Goal: Task Accomplishment & Management: Complete application form

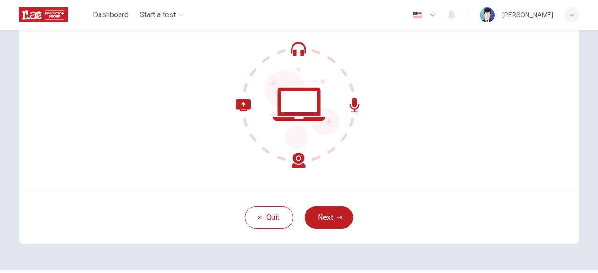
scroll to position [115, 0]
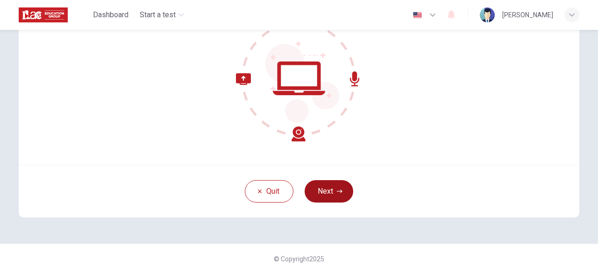
click at [339, 191] on icon "button" at bounding box center [340, 192] width 6 height 6
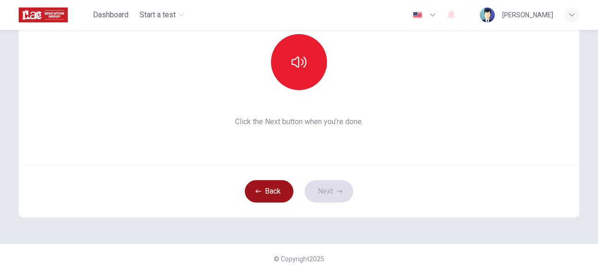
click at [260, 191] on icon "button" at bounding box center [258, 191] width 6 height 3
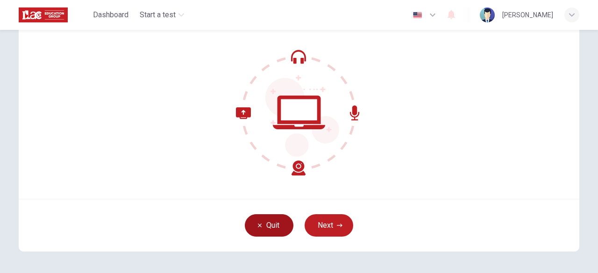
scroll to position [81, 0]
click at [337, 226] on icon "button" at bounding box center [340, 226] width 6 height 6
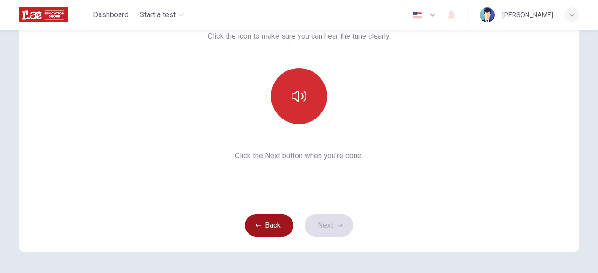
click at [303, 96] on icon "button" at bounding box center [298, 96] width 15 height 11
click at [339, 225] on icon "button" at bounding box center [340, 225] width 6 height 3
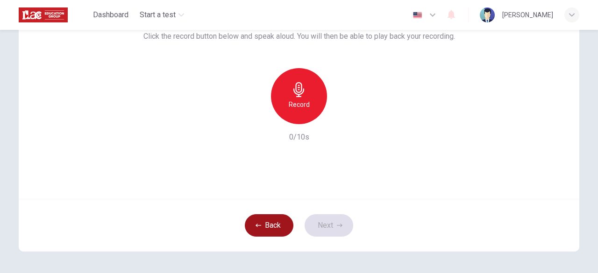
click at [294, 101] on h6 "Record" at bounding box center [299, 104] width 21 height 11
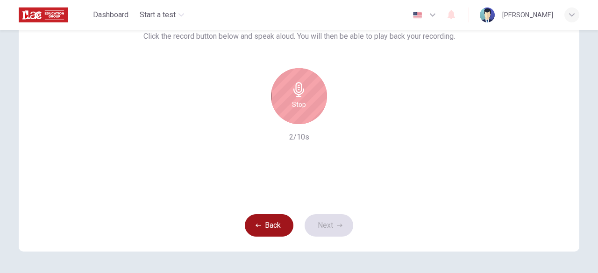
click at [303, 102] on h6 "Stop" at bounding box center [299, 104] width 14 height 11
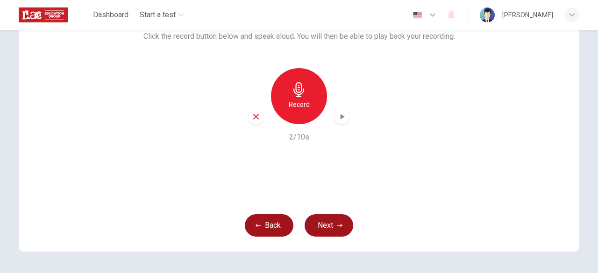
click at [328, 231] on button "Next" at bounding box center [328, 225] width 49 height 22
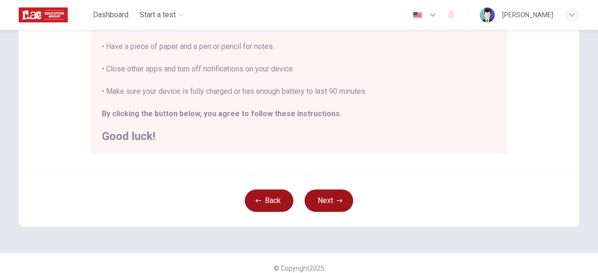
scroll to position [243, 0]
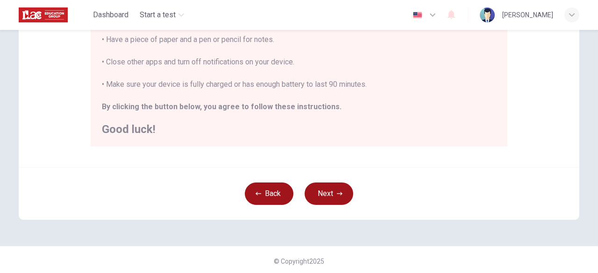
click at [337, 193] on icon "button" at bounding box center [340, 193] width 6 height 3
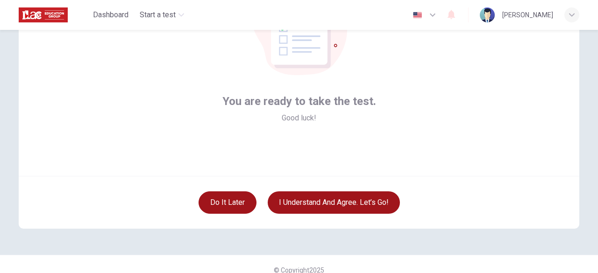
scroll to position [105, 0]
click at [358, 205] on button "I understand and agree. Let’s go!" at bounding box center [334, 202] width 132 height 22
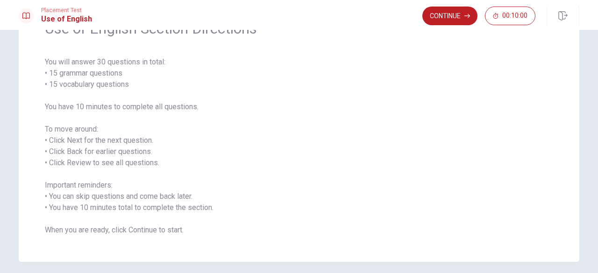
scroll to position [54, 0]
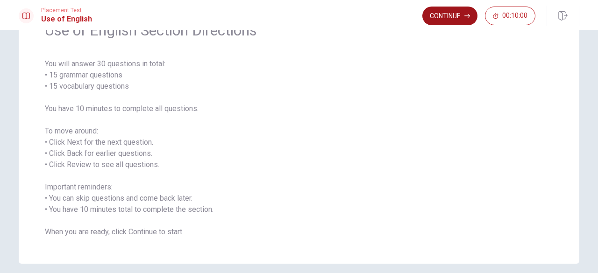
click at [459, 23] on button "Continue" at bounding box center [449, 16] width 55 height 19
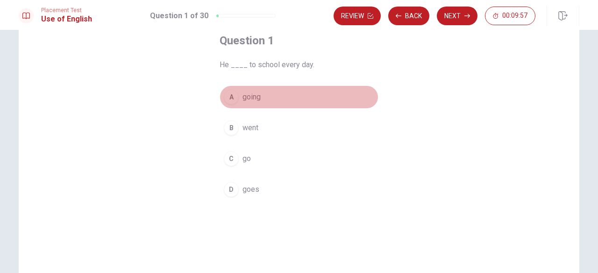
click at [254, 97] on span "going" at bounding box center [251, 97] width 18 height 11
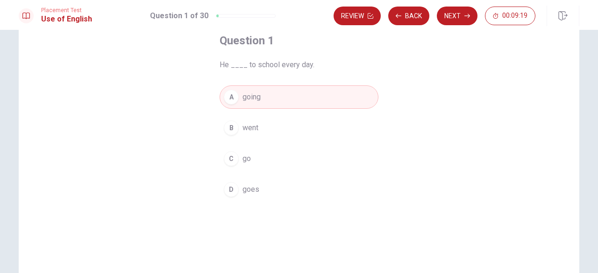
click at [256, 188] on span "goes" at bounding box center [250, 189] width 17 height 11
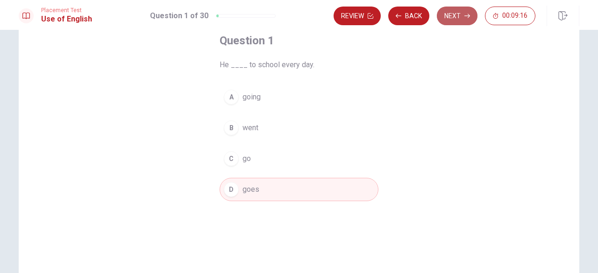
click at [465, 16] on icon "button" at bounding box center [467, 16] width 6 height 4
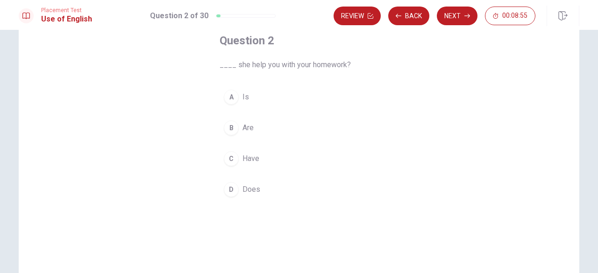
click at [231, 188] on div "D" at bounding box center [231, 189] width 15 height 15
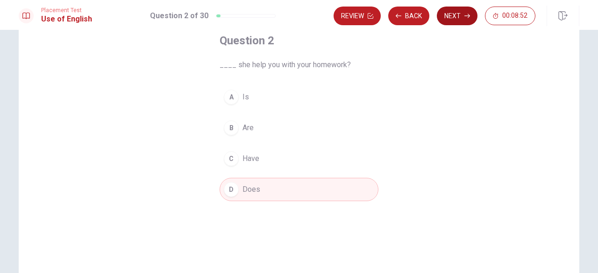
click at [467, 16] on icon "button" at bounding box center [467, 16] width 6 height 4
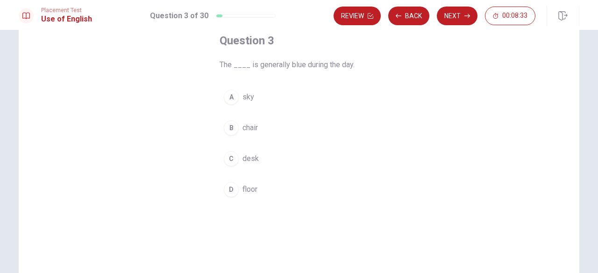
click at [245, 99] on span "sky" at bounding box center [248, 97] width 12 height 11
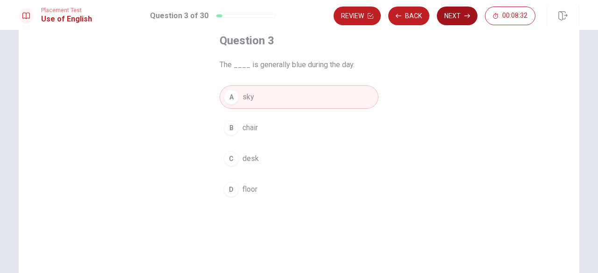
click at [465, 16] on icon "button" at bounding box center [467, 16] width 6 height 4
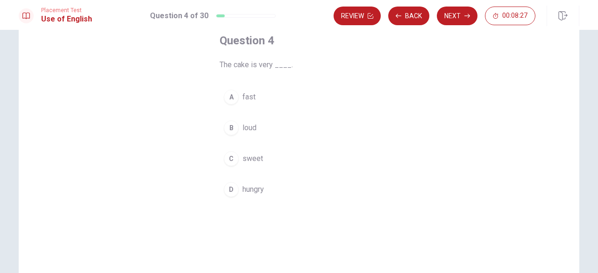
click at [231, 158] on div "C" at bounding box center [231, 158] width 15 height 15
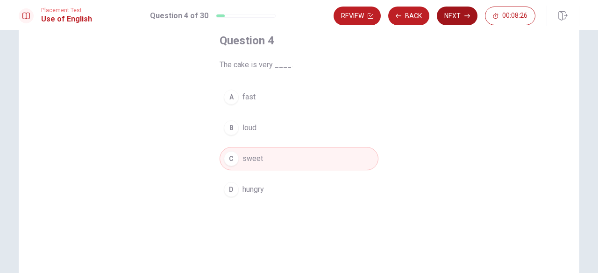
click at [465, 16] on icon "button" at bounding box center [467, 16] width 6 height 4
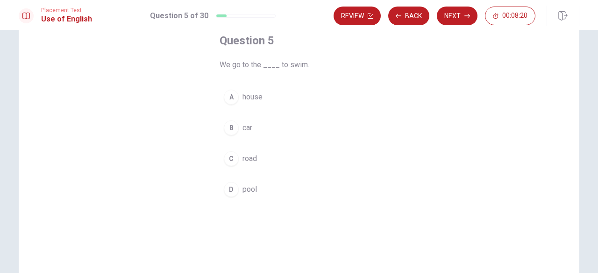
click at [250, 189] on span "pool" at bounding box center [249, 189] width 14 height 11
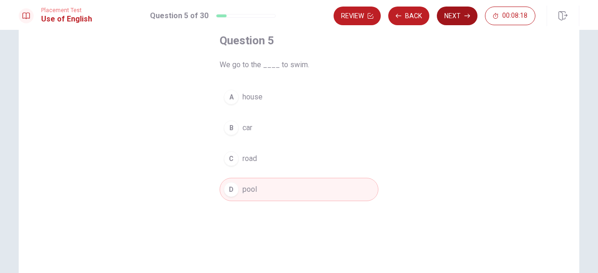
click at [466, 16] on icon "button" at bounding box center [467, 16] width 6 height 4
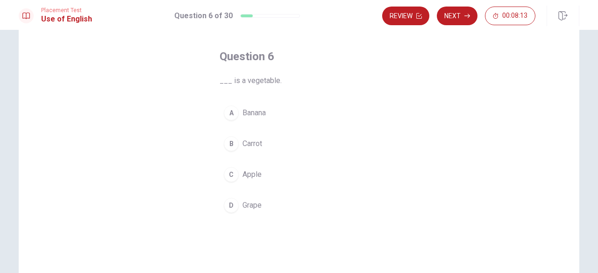
scroll to position [40, 0]
click at [271, 143] on button "B Carrot" at bounding box center [298, 141] width 159 height 23
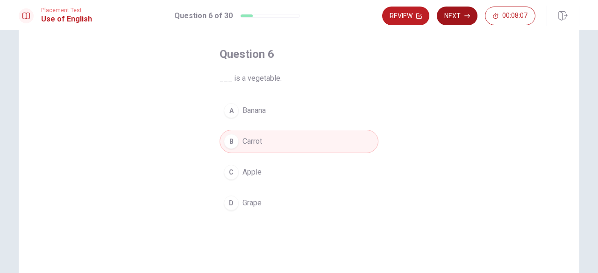
click at [457, 11] on button "Next" at bounding box center [457, 16] width 41 height 19
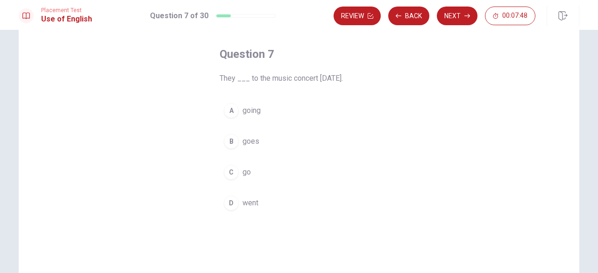
click at [231, 202] on div "D" at bounding box center [231, 203] width 15 height 15
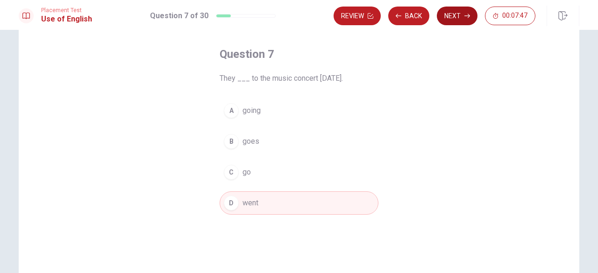
click at [456, 22] on button "Next" at bounding box center [457, 16] width 41 height 19
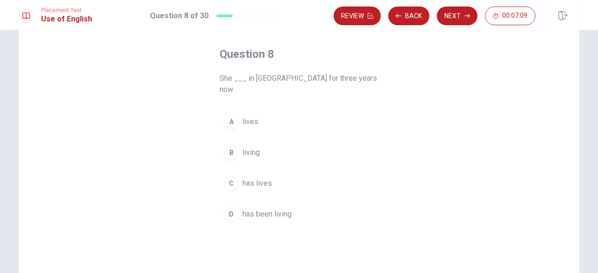
click at [231, 207] on div "D" at bounding box center [231, 214] width 15 height 15
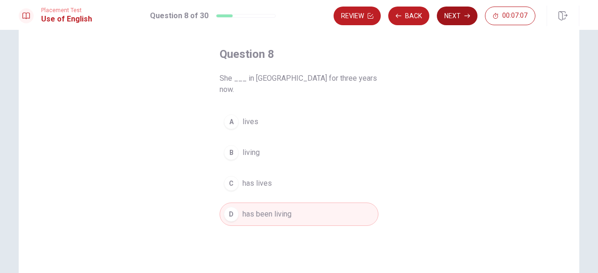
click at [466, 16] on icon "button" at bounding box center [467, 16] width 6 height 6
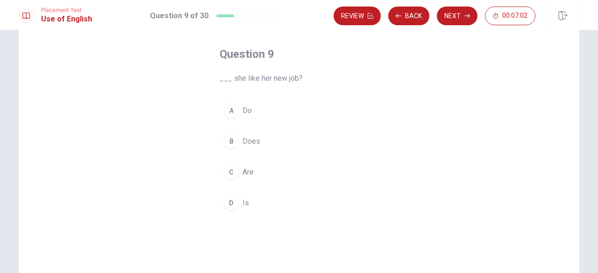
click at [246, 138] on span "Does" at bounding box center [251, 141] width 18 height 11
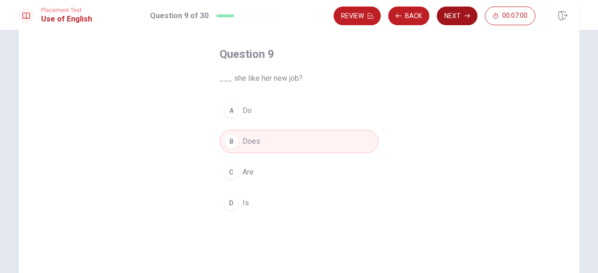
click at [467, 16] on icon "button" at bounding box center [467, 16] width 6 height 4
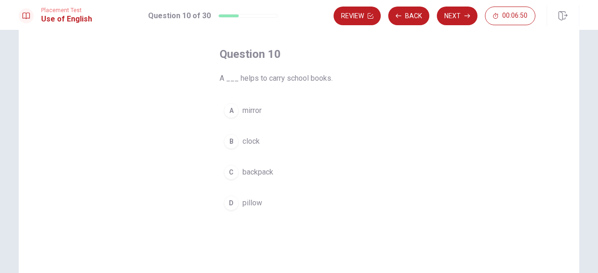
click at [260, 173] on span "backpack" at bounding box center [257, 172] width 31 height 11
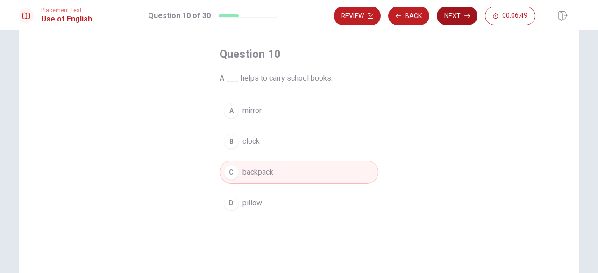
click at [466, 16] on icon "button" at bounding box center [467, 16] width 6 height 6
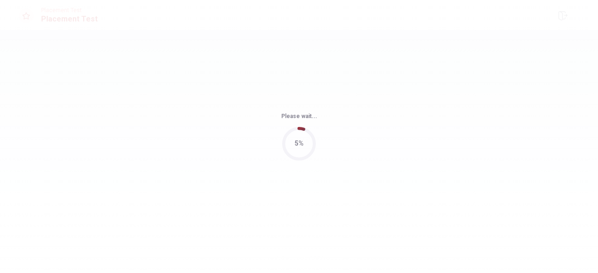
scroll to position [0, 0]
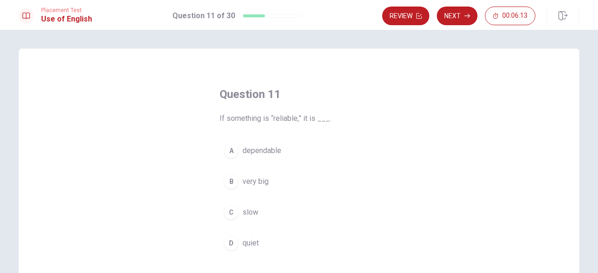
click at [230, 148] on div "A" at bounding box center [231, 150] width 15 height 15
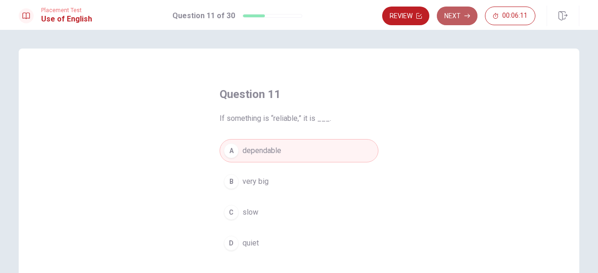
click at [467, 16] on icon "button" at bounding box center [467, 16] width 6 height 4
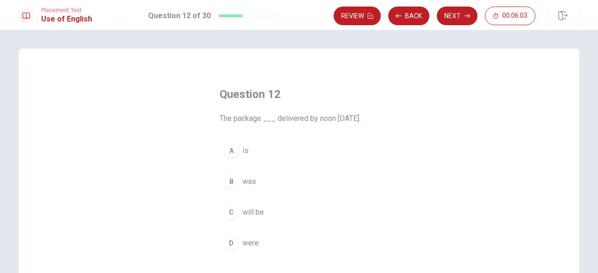
click at [260, 214] on span "will be" at bounding box center [252, 212] width 21 height 11
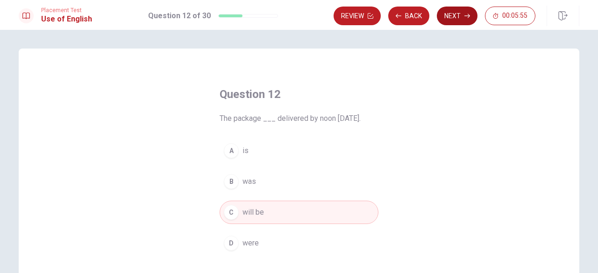
click at [467, 16] on icon "button" at bounding box center [467, 16] width 6 height 4
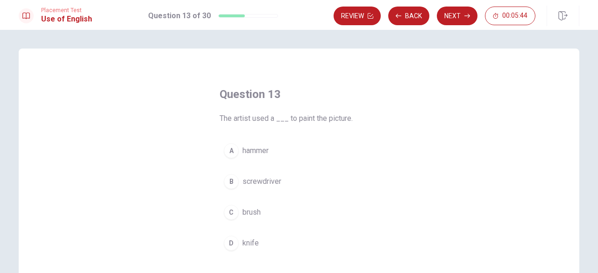
click at [231, 212] on div "C" at bounding box center [231, 212] width 15 height 15
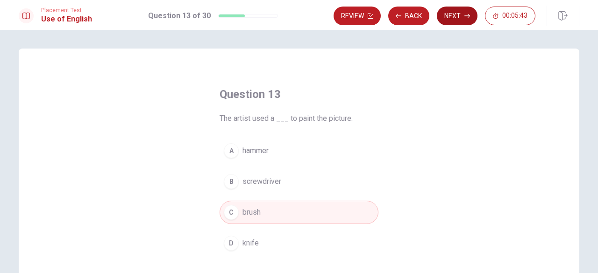
click at [466, 16] on icon "button" at bounding box center [467, 16] width 6 height 4
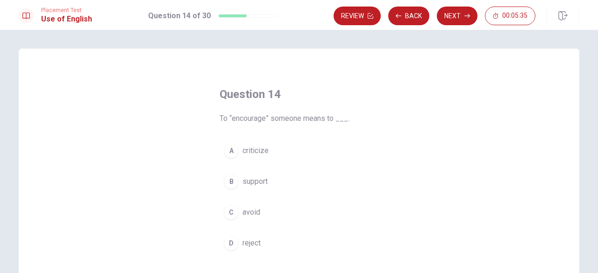
click at [231, 182] on div "B" at bounding box center [231, 181] width 15 height 15
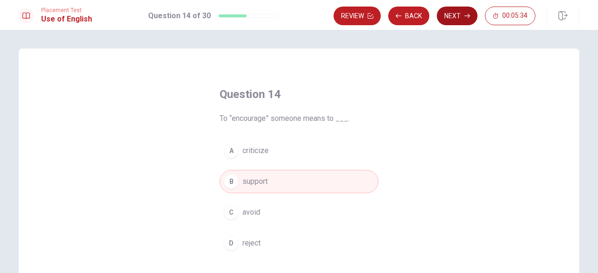
click at [467, 16] on icon "button" at bounding box center [467, 16] width 6 height 4
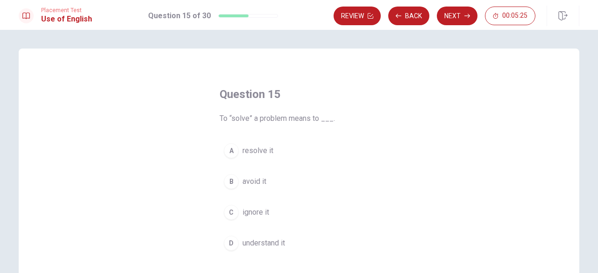
click at [231, 150] on div "A" at bounding box center [231, 150] width 15 height 15
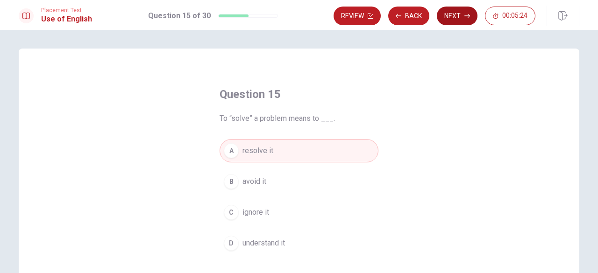
click at [466, 16] on icon "button" at bounding box center [467, 16] width 6 height 4
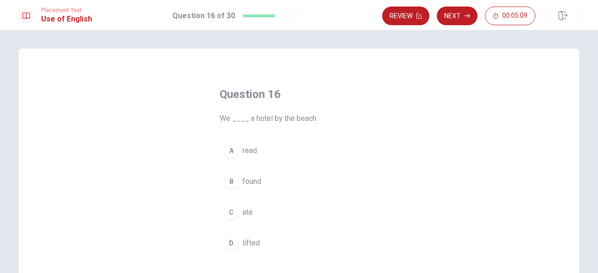
click at [231, 211] on div "C" at bounding box center [231, 212] width 15 height 15
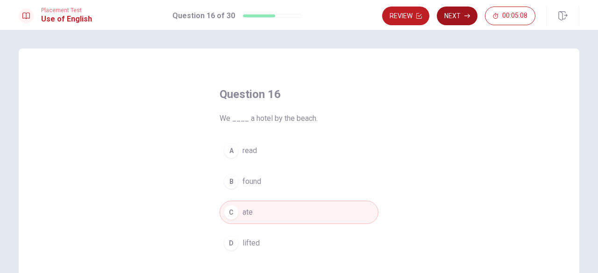
click at [467, 16] on icon "button" at bounding box center [467, 16] width 6 height 4
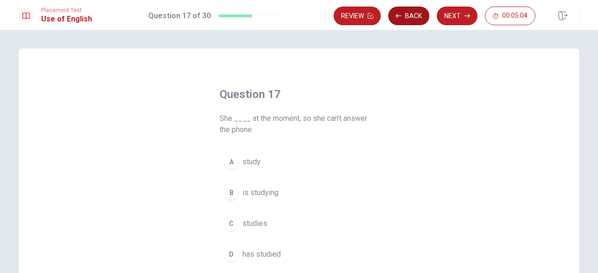
click at [411, 7] on button "Back" at bounding box center [408, 16] width 41 height 19
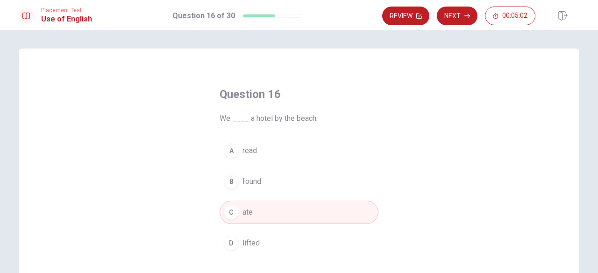
click at [261, 179] on span "found" at bounding box center [251, 181] width 19 height 11
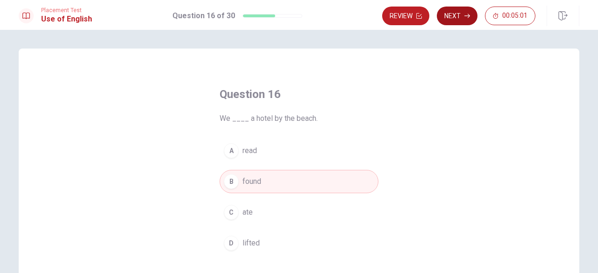
click at [467, 15] on icon "button" at bounding box center [467, 16] width 6 height 6
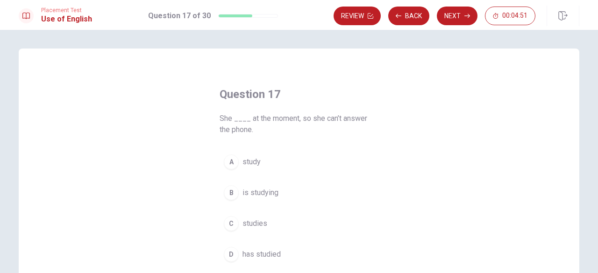
click at [248, 195] on span "is studying" at bounding box center [260, 192] width 36 height 11
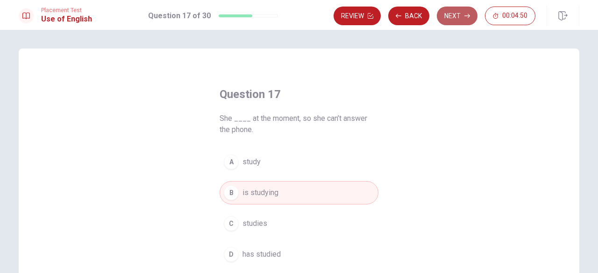
click at [452, 17] on button "Next" at bounding box center [457, 16] width 41 height 19
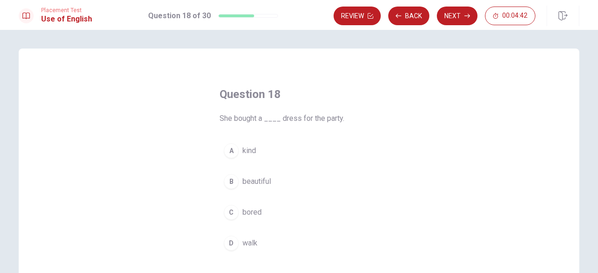
click at [268, 184] on span "beautiful" at bounding box center [256, 181] width 28 height 11
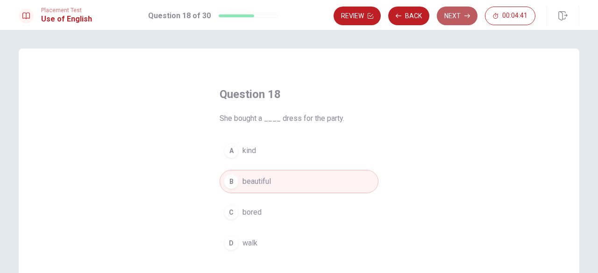
click at [467, 16] on icon "button" at bounding box center [467, 16] width 6 height 4
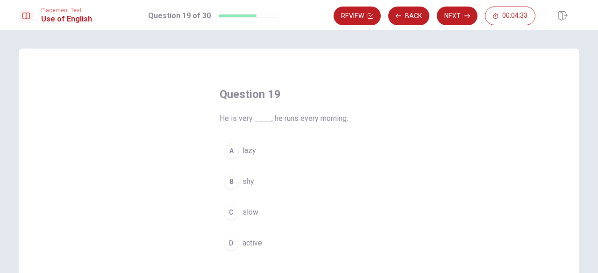
click at [260, 243] on span "active" at bounding box center [252, 243] width 20 height 11
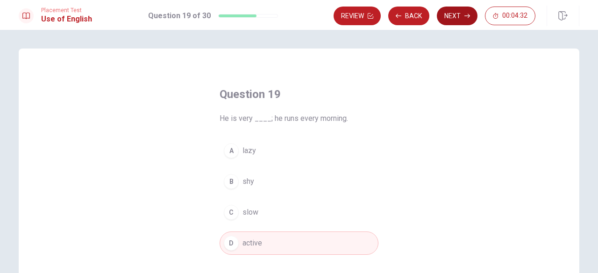
click at [466, 17] on icon "button" at bounding box center [467, 16] width 6 height 6
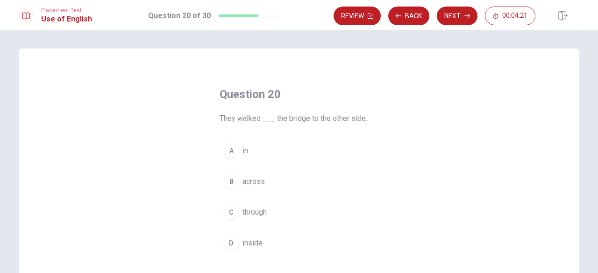
click at [231, 181] on div "B" at bounding box center [231, 181] width 15 height 15
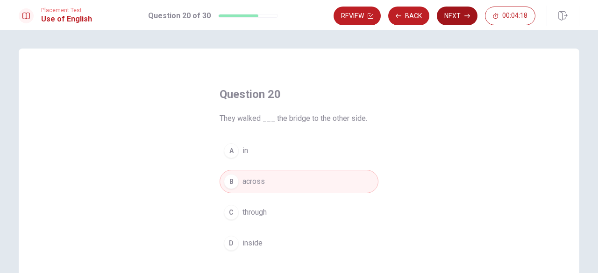
click at [467, 16] on icon "button" at bounding box center [467, 16] width 6 height 4
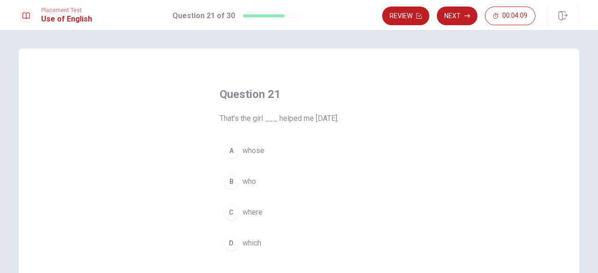
click at [234, 180] on div "B" at bounding box center [231, 181] width 15 height 15
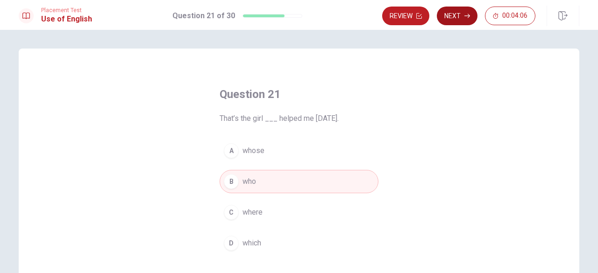
click at [467, 16] on icon "button" at bounding box center [467, 16] width 6 height 4
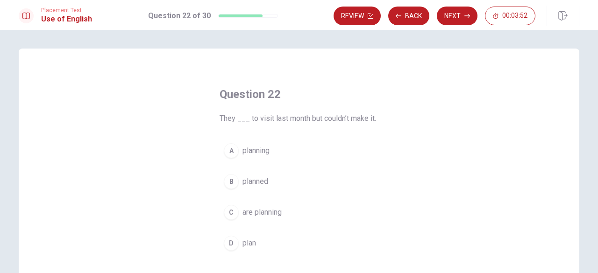
click at [223, 185] on button "B planned" at bounding box center [298, 181] width 159 height 23
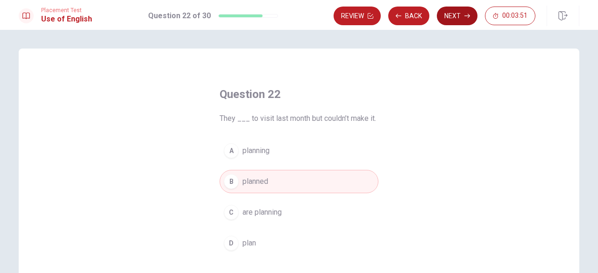
click at [467, 16] on icon "button" at bounding box center [467, 16] width 6 height 4
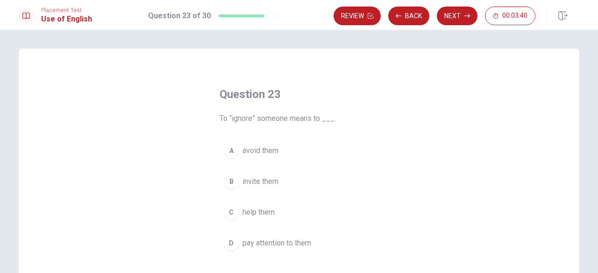
click at [234, 149] on div "A" at bounding box center [231, 150] width 15 height 15
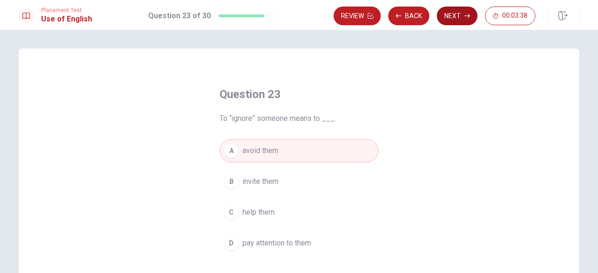
click at [467, 16] on icon "button" at bounding box center [467, 16] width 6 height 4
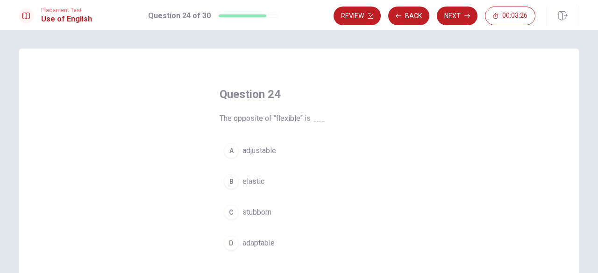
click at [231, 212] on div "C" at bounding box center [231, 212] width 15 height 15
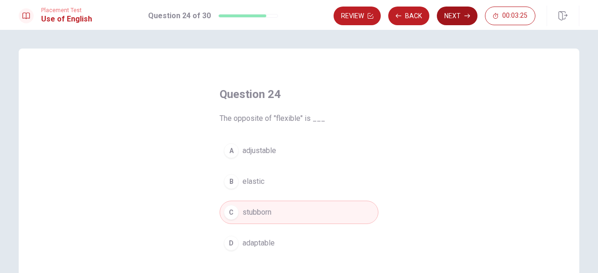
click at [466, 16] on icon "button" at bounding box center [467, 16] width 6 height 4
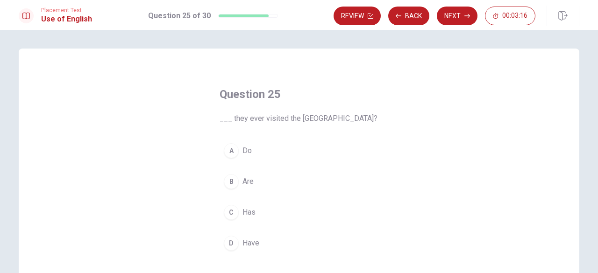
click at [231, 242] on div "D" at bounding box center [231, 243] width 15 height 15
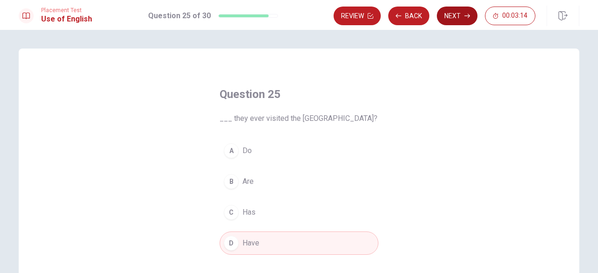
click at [467, 16] on icon "button" at bounding box center [467, 16] width 6 height 4
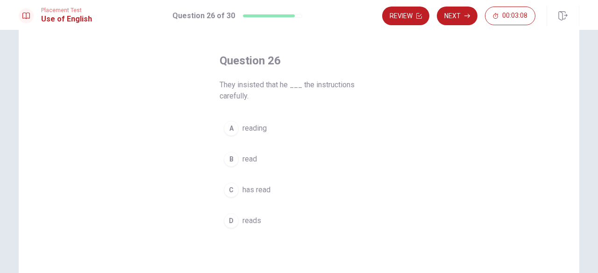
scroll to position [35, 0]
click at [265, 163] on button "B read" at bounding box center [298, 158] width 159 height 23
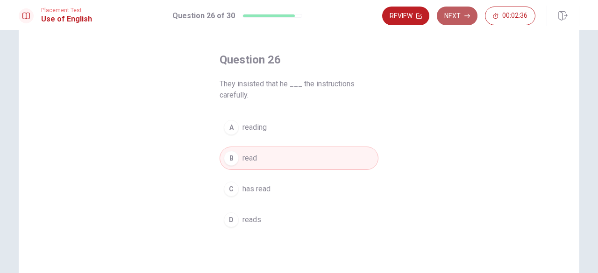
click at [466, 16] on icon "button" at bounding box center [467, 16] width 6 height 4
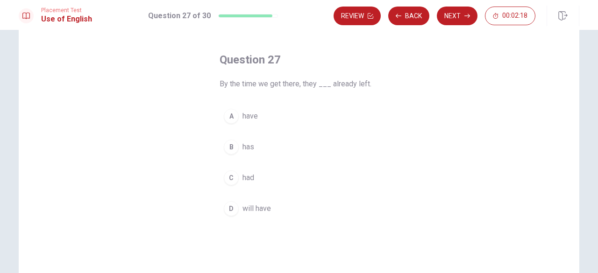
click at [231, 177] on div "C" at bounding box center [231, 177] width 15 height 15
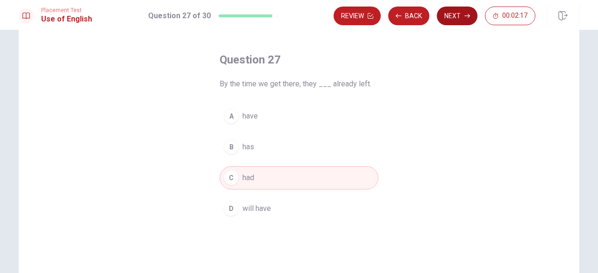
click at [467, 16] on icon "button" at bounding box center [467, 16] width 6 height 4
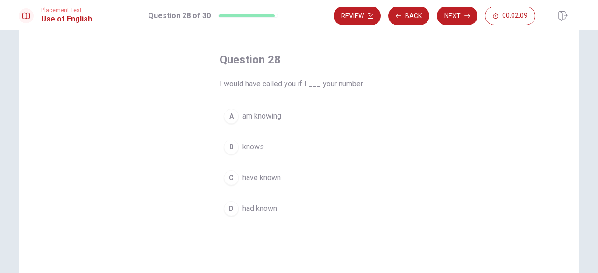
click at [231, 207] on div "D" at bounding box center [231, 208] width 15 height 15
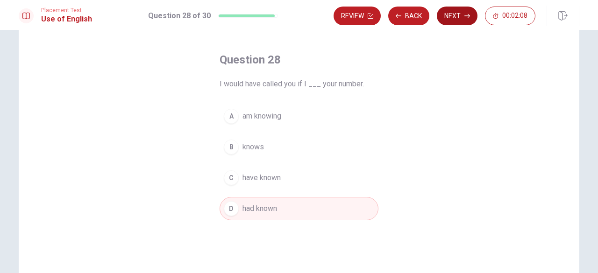
click at [465, 18] on icon "button" at bounding box center [467, 16] width 6 height 6
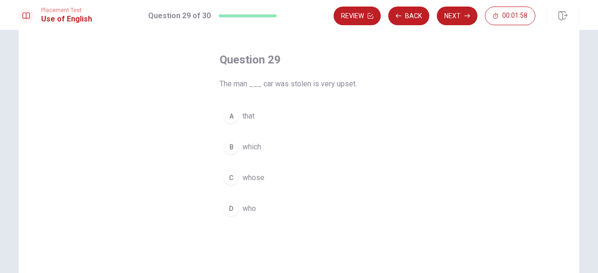
click at [231, 177] on div "C" at bounding box center [231, 177] width 15 height 15
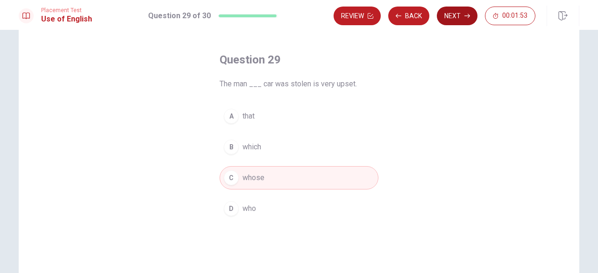
click at [467, 16] on icon "button" at bounding box center [467, 16] width 6 height 4
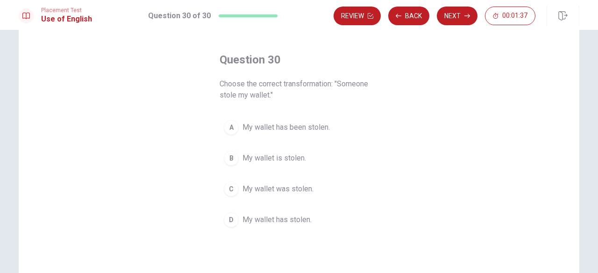
click at [234, 131] on div "A" at bounding box center [231, 127] width 15 height 15
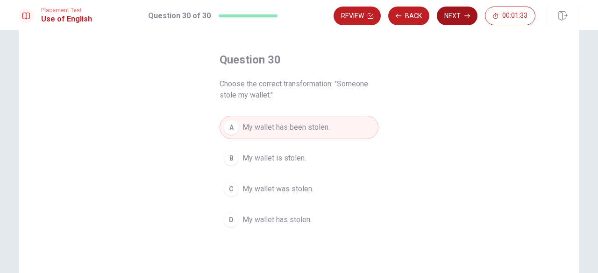
click at [467, 16] on icon "button" at bounding box center [467, 16] width 6 height 4
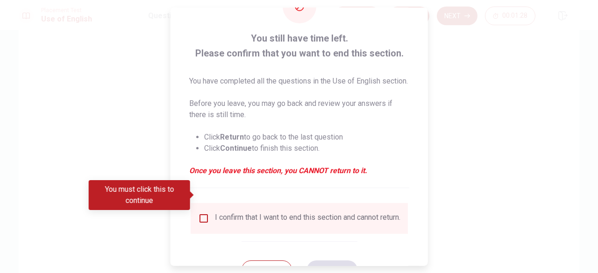
scroll to position [85, 0]
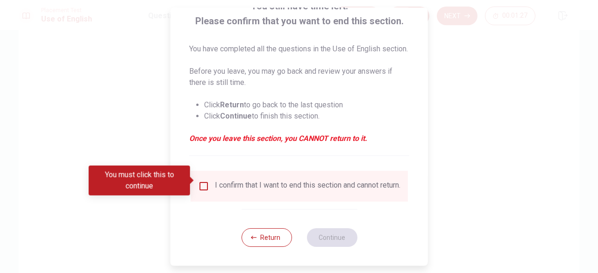
click at [202, 184] on input "You must click this to continue" at bounding box center [203, 186] width 11 height 11
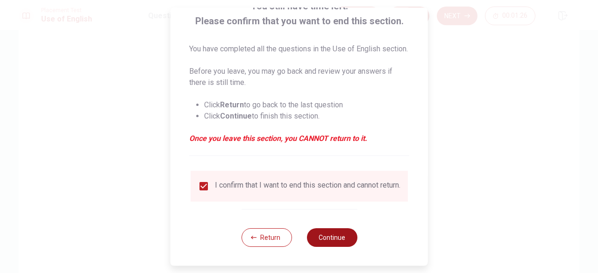
click at [344, 238] on button "Continue" at bounding box center [331, 237] width 50 height 19
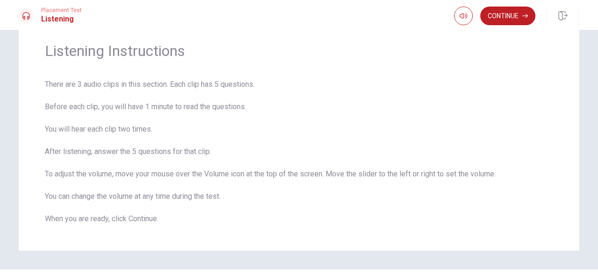
scroll to position [35, 0]
click at [524, 16] on icon "button" at bounding box center [525, 16] width 6 height 4
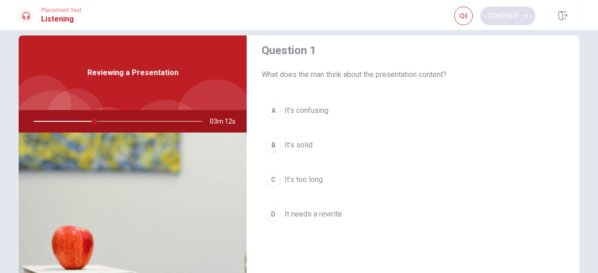
scroll to position [12, 0]
click at [290, 145] on span "It’s solid" at bounding box center [298, 144] width 28 height 11
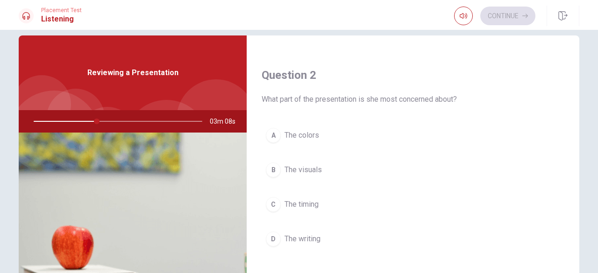
scroll to position [226, 0]
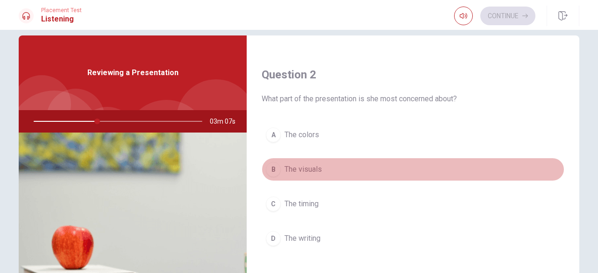
click at [277, 173] on button "B The visuals" at bounding box center [413, 169] width 303 height 23
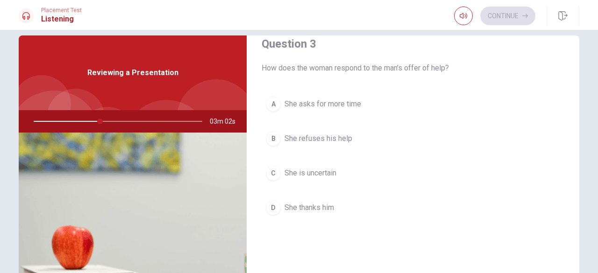
scroll to position [496, 0]
click at [292, 207] on span "She thanks him" at bounding box center [309, 207] width 50 height 11
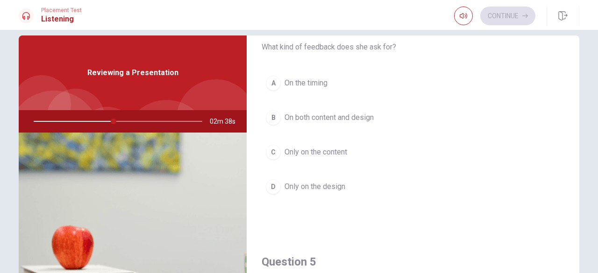
scroll to position [757, 0]
click at [307, 116] on span "On both content and design" at bounding box center [328, 117] width 89 height 11
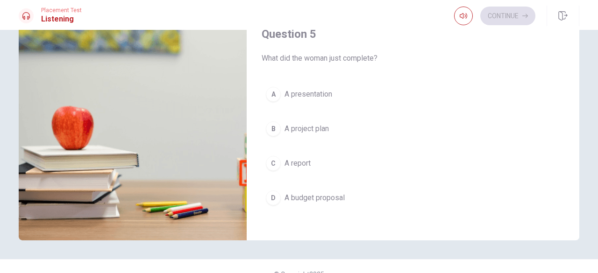
scroll to position [137, 0]
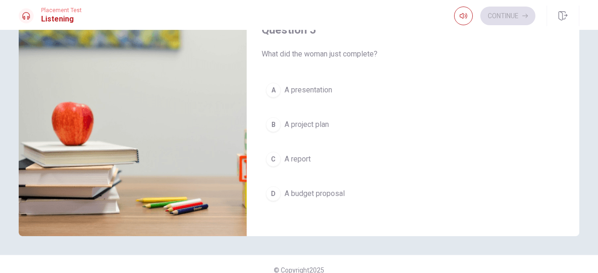
click at [303, 85] on span "A presentation" at bounding box center [308, 90] width 48 height 11
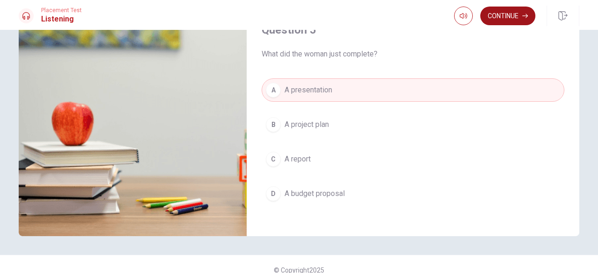
click at [523, 16] on icon "button" at bounding box center [525, 16] width 6 height 4
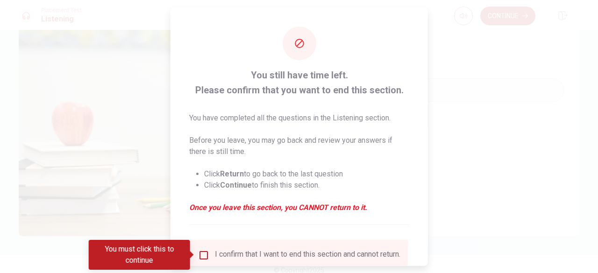
click at [228, 251] on div "I confirm that I want to end this section and cannot return." at bounding box center [307, 254] width 185 height 11
click at [216, 257] on div "I confirm that I want to end this section and cannot return." at bounding box center [307, 254] width 185 height 11
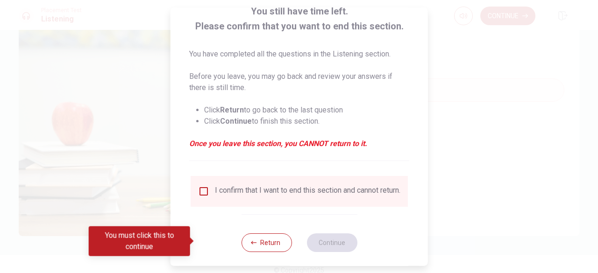
scroll to position [74, 0]
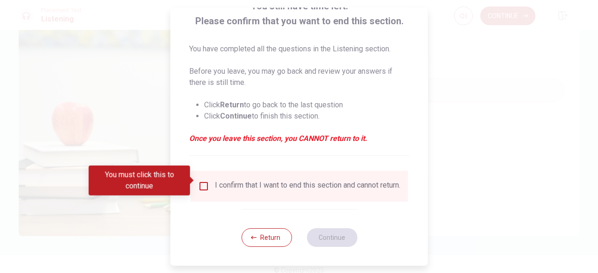
click at [189, 181] on div "You must click this to continue" at bounding box center [139, 181] width 101 height 30
click at [202, 183] on input "You must click this to continue" at bounding box center [203, 186] width 11 height 11
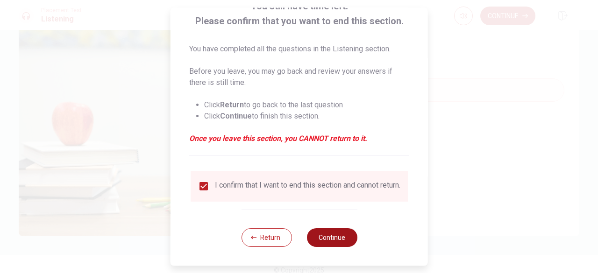
click at [326, 245] on button "Continue" at bounding box center [331, 237] width 50 height 19
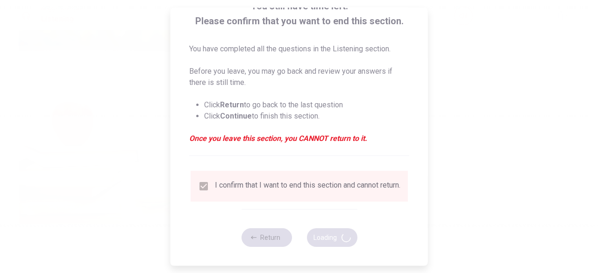
type input "54"
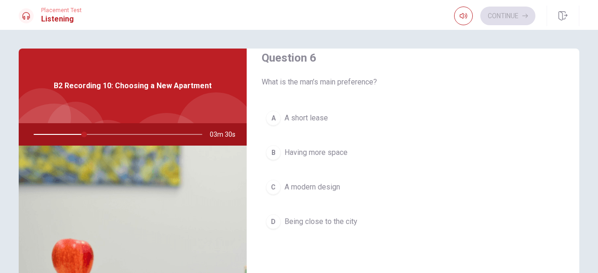
scroll to position [18, 0]
click at [531, 155] on button "B Having more space" at bounding box center [413, 151] width 303 height 23
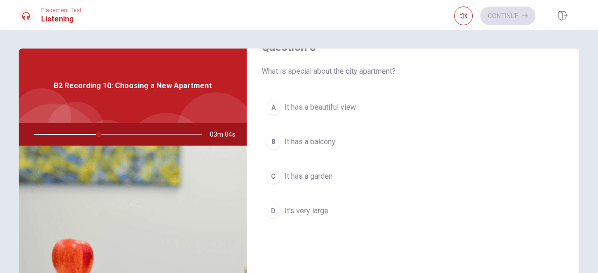
scroll to position [507, 0]
click at [500, 105] on button "A It has a beautiful view" at bounding box center [413, 105] width 303 height 23
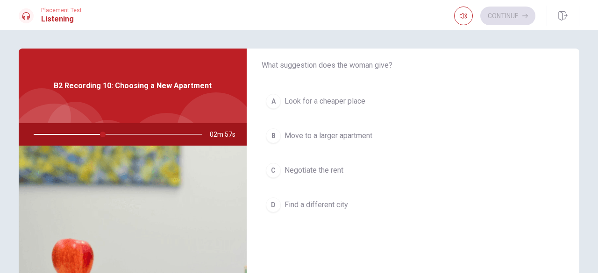
scroll to position [274, 0]
click at [509, 170] on button "C Negotiate the rent" at bounding box center [413, 168] width 303 height 23
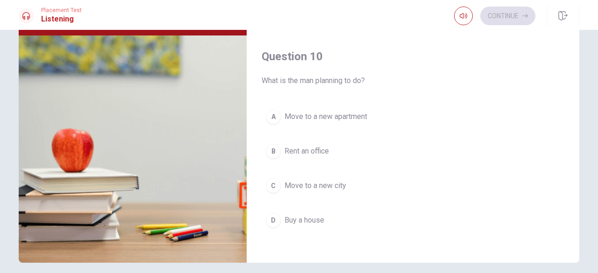
scroll to position [109, 0]
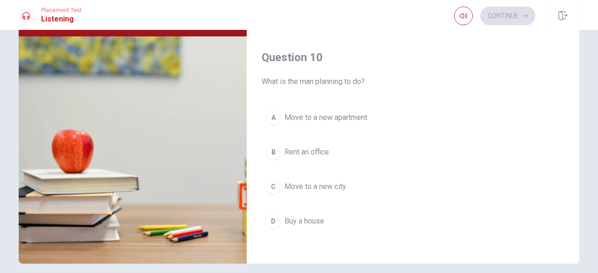
click at [518, 111] on button "A Move to a new apartment" at bounding box center [413, 117] width 303 height 23
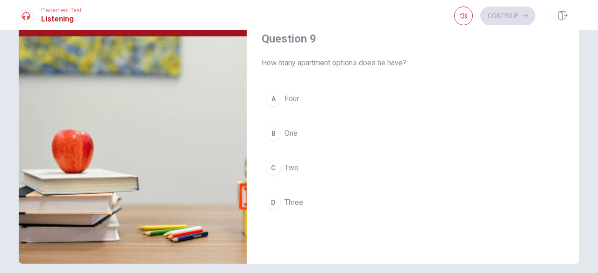
scroll to position [645, 0]
click at [442, 172] on button "C Two" at bounding box center [413, 167] width 303 height 23
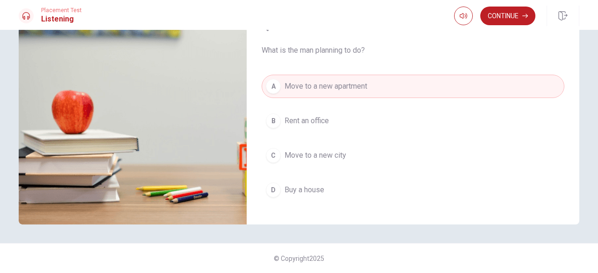
scroll to position [857, 0]
click at [527, 108] on button "B Rent an office" at bounding box center [413, 119] width 303 height 23
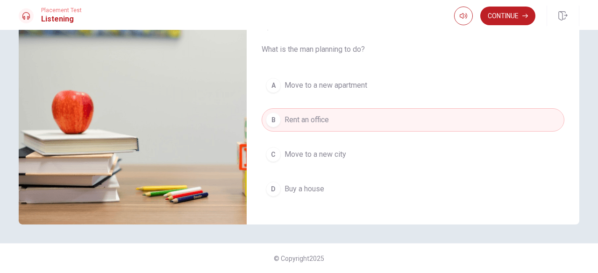
click at [470, 78] on button "A Move to a new apartment" at bounding box center [413, 85] width 303 height 23
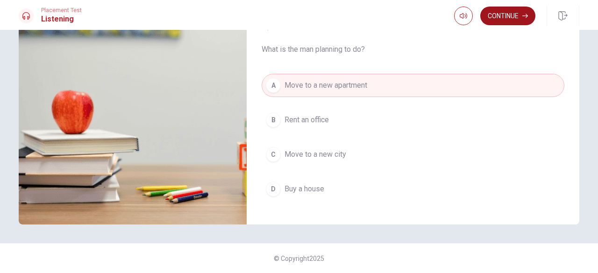
click at [525, 14] on icon "button" at bounding box center [525, 16] width 6 height 6
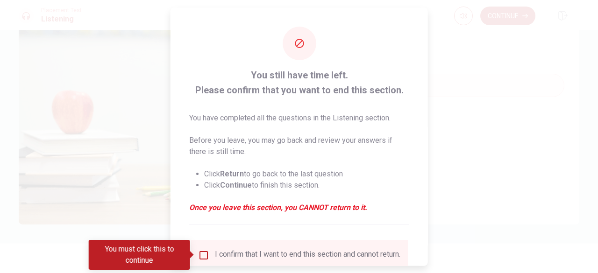
click at [219, 251] on div "I confirm that I want to end this section and cannot return." at bounding box center [307, 254] width 185 height 11
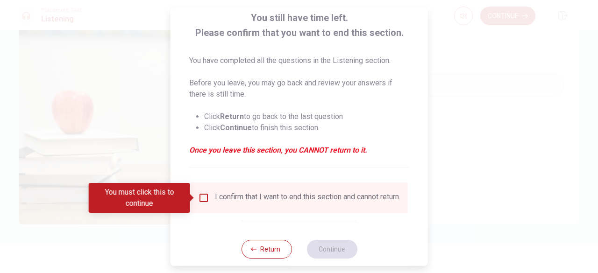
scroll to position [74, 0]
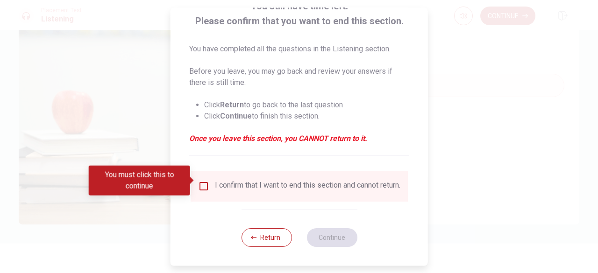
click at [257, 181] on div "I confirm that I want to end this section and cannot return." at bounding box center [307, 186] width 185 height 11
click at [205, 181] on input "You must click this to continue" at bounding box center [203, 186] width 11 height 11
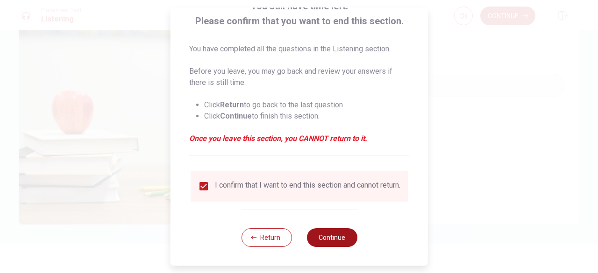
click at [339, 241] on button "Continue" at bounding box center [331, 237] width 50 height 19
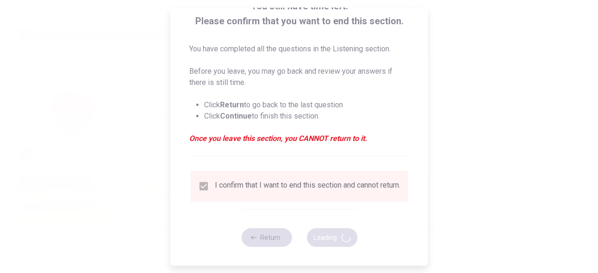
type input "89"
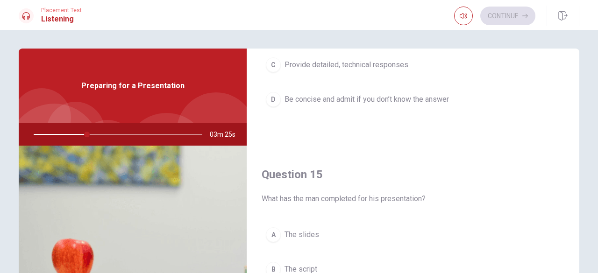
scroll to position [864, 0]
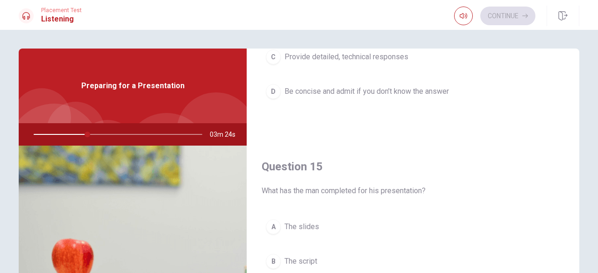
click at [510, 228] on button "A The slides" at bounding box center [413, 226] width 303 height 23
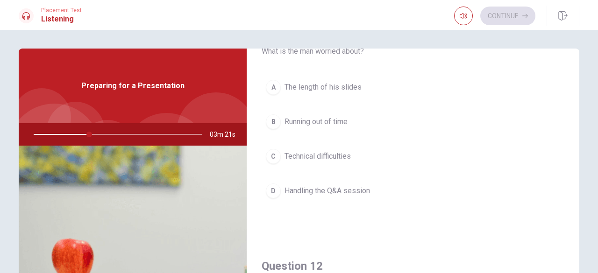
scroll to position [46, 0]
click at [411, 198] on button "D Handling the Q&A session" at bounding box center [413, 192] width 303 height 23
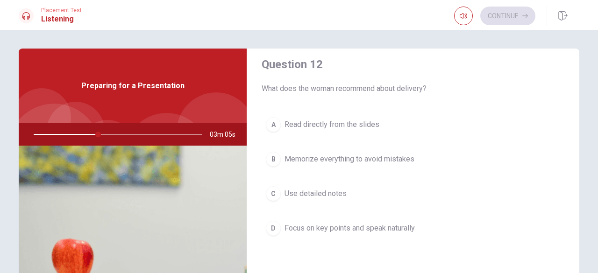
scroll to position [250, 0]
click at [446, 228] on button "D Focus on key points and speak naturally" at bounding box center [413, 227] width 303 height 23
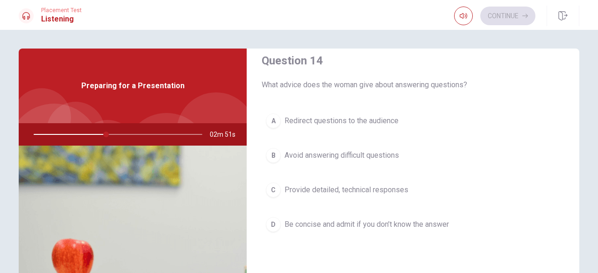
scroll to position [734, 0]
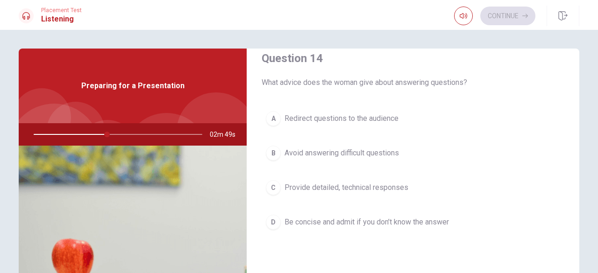
click at [481, 218] on button "D Be concise and admit if you don’t know the answer" at bounding box center [413, 222] width 303 height 23
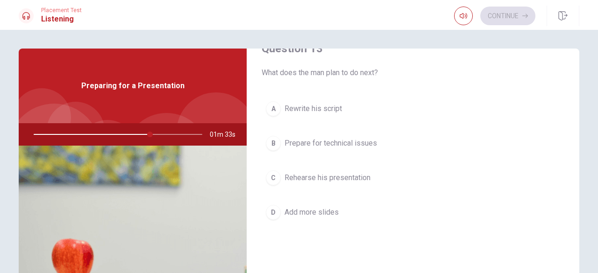
scroll to position [507, 0]
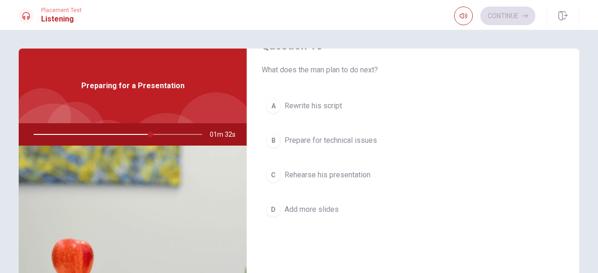
click at [526, 179] on button "C Rehearse his presentation" at bounding box center [413, 174] width 303 height 23
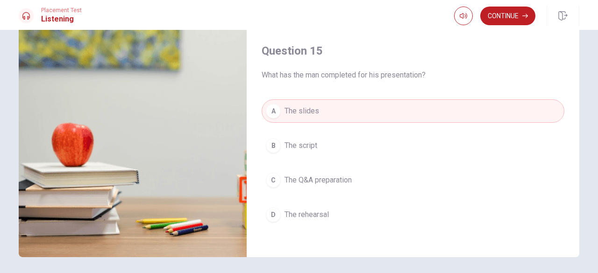
scroll to position [117, 0]
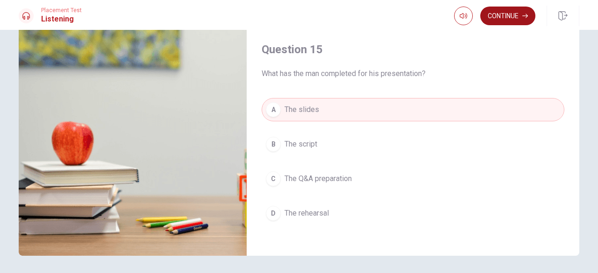
click at [509, 19] on button "Continue" at bounding box center [507, 16] width 55 height 19
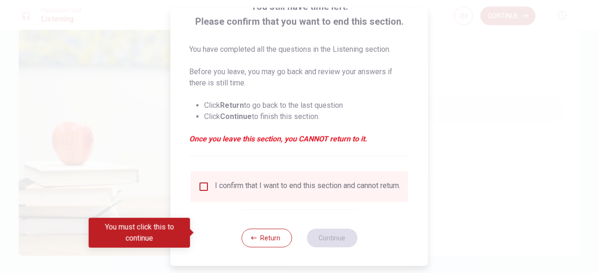
scroll to position [74, 0]
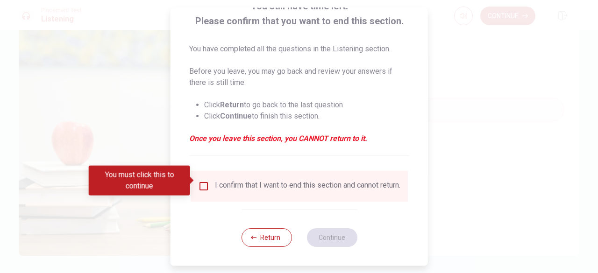
click at [267, 189] on div "I confirm that I want to end this section and cannot return." at bounding box center [307, 186] width 185 height 11
click at [289, 184] on div "I confirm that I want to end this section and cannot return." at bounding box center [307, 186] width 185 height 11
click at [201, 183] on input "You must click this to continue" at bounding box center [203, 186] width 11 height 11
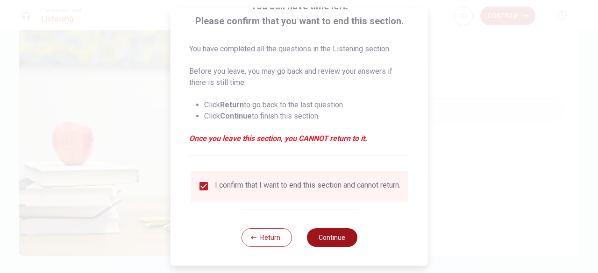
click at [340, 236] on button "Continue" at bounding box center [331, 237] width 50 height 19
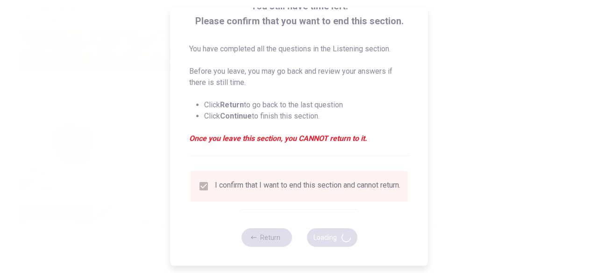
type input "76"
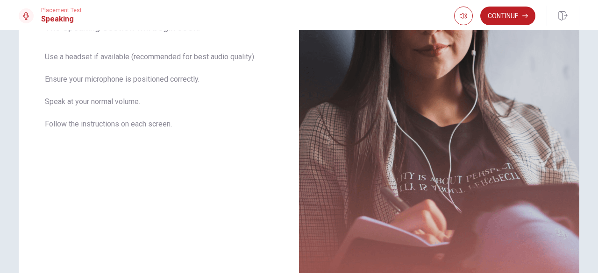
scroll to position [163, 0]
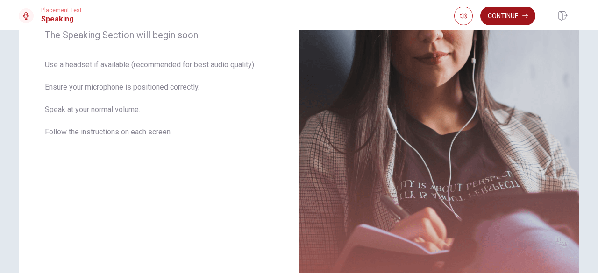
click at [508, 21] on button "Continue" at bounding box center [507, 16] width 55 height 19
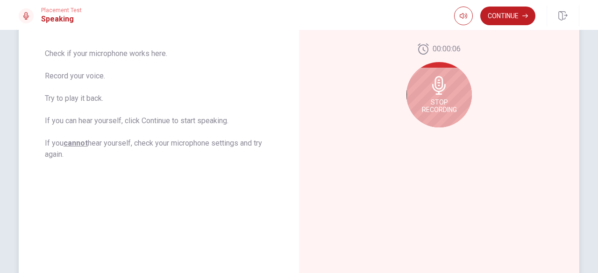
click at [438, 92] on icon at bounding box center [439, 85] width 14 height 19
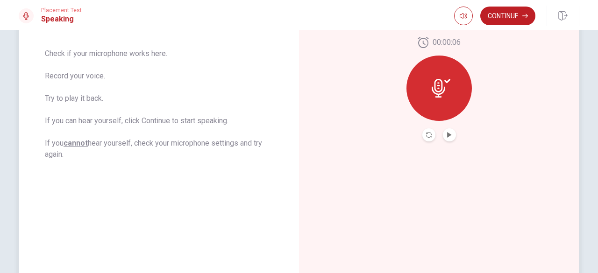
click at [445, 91] on icon at bounding box center [439, 88] width 14 height 19
click at [441, 87] on icon at bounding box center [439, 88] width 14 height 19
click at [449, 134] on icon "Play Audio" at bounding box center [449, 135] width 4 height 6
click at [449, 134] on icon "Pause Audio" at bounding box center [449, 135] width 6 height 6
click at [442, 93] on icon at bounding box center [439, 88] width 14 height 19
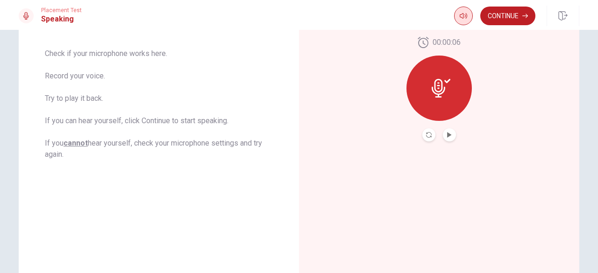
click at [462, 16] on icon "button" at bounding box center [463, 16] width 7 height 6
click at [462, 15] on icon "button" at bounding box center [463, 16] width 7 height 6
click at [443, 92] on icon at bounding box center [439, 88] width 14 height 19
click at [447, 81] on icon at bounding box center [447, 81] width 6 height 4
click at [449, 134] on icon "Play Audio" at bounding box center [449, 135] width 4 height 6
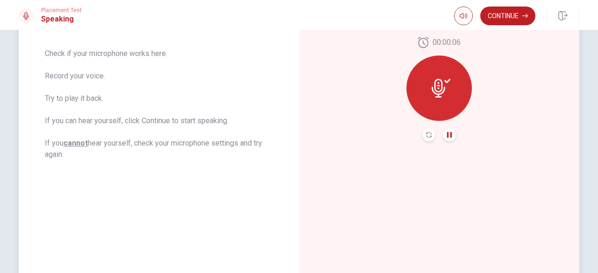
click at [458, 113] on div at bounding box center [438, 88] width 65 height 65
click at [461, 99] on div at bounding box center [438, 88] width 65 height 65
click at [524, 16] on icon "button" at bounding box center [525, 16] width 6 height 4
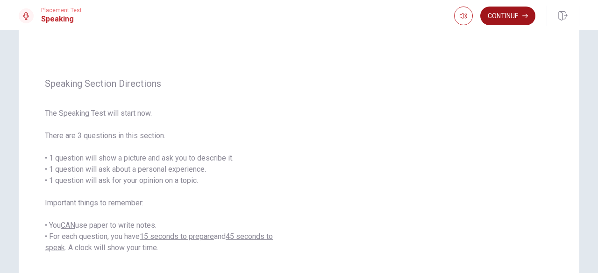
scroll to position [84, 0]
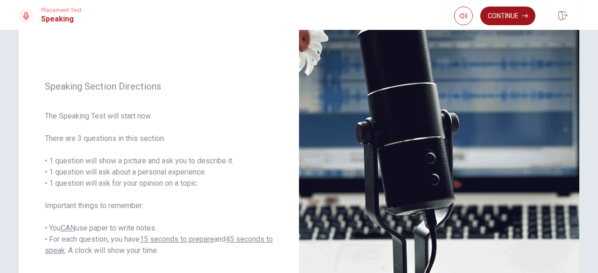
click at [510, 16] on button "Continue" at bounding box center [507, 16] width 55 height 19
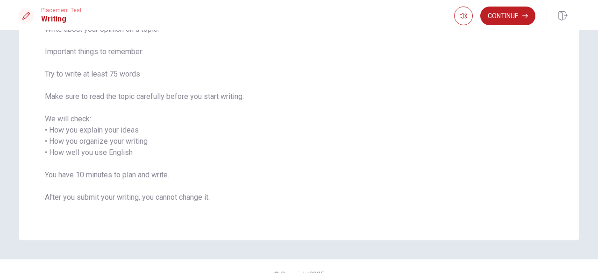
scroll to position [104, 0]
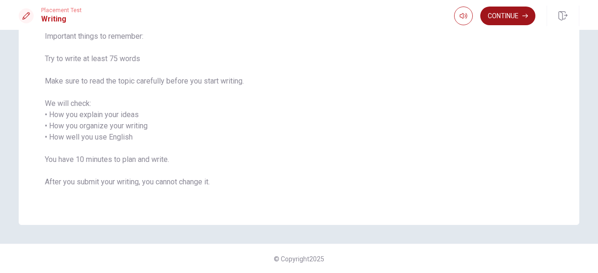
click at [506, 21] on button "Continue" at bounding box center [507, 16] width 55 height 19
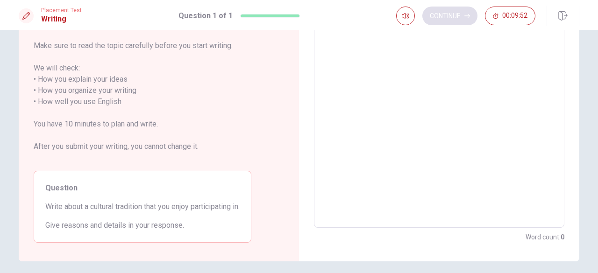
scroll to position [117, 0]
click at [374, 76] on textarea at bounding box center [438, 96] width 237 height 248
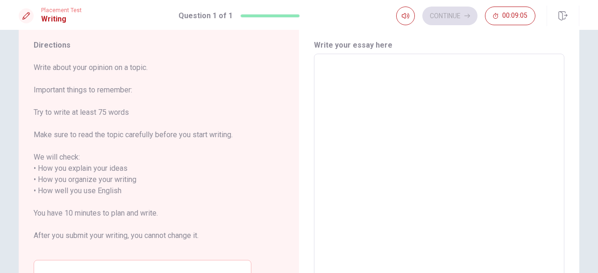
scroll to position [27, 0]
type textarea "i"
type textarea "x"
type textarea "I"
type textarea "x"
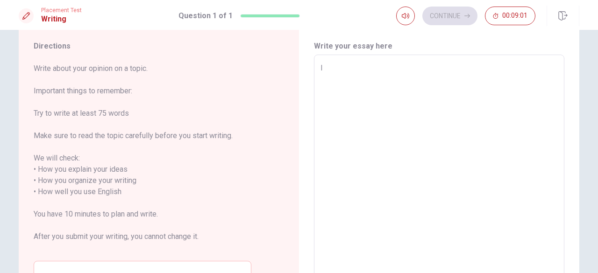
type textarea "I"
type textarea "x"
type textarea "I L"
type textarea "x"
type textarea "I LO"
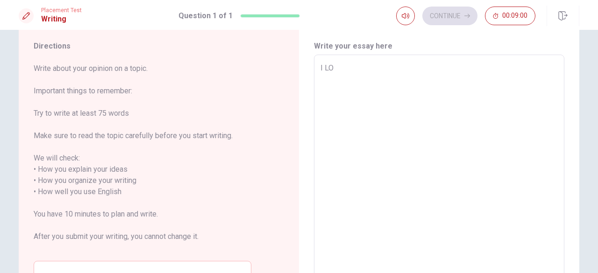
type textarea "x"
type textarea "I LOV"
type textarea "x"
type textarea "I LOVE"
type textarea "x"
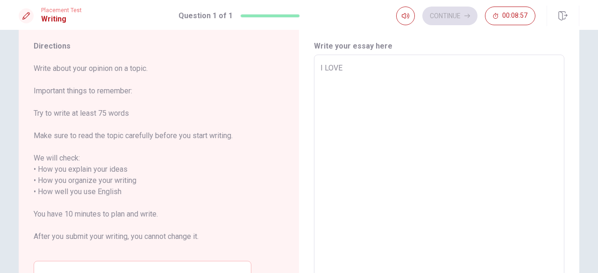
type textarea "I LOV"
type textarea "x"
type textarea "I LO"
type textarea "x"
type textarea "I L"
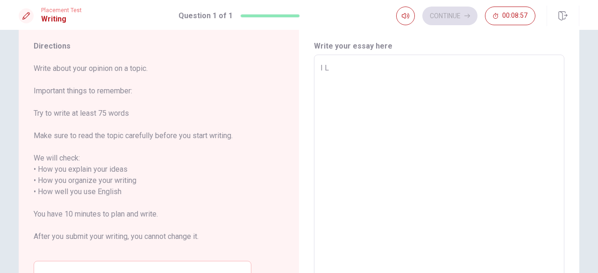
type textarea "x"
type textarea "I"
type textarea "x"
type textarea "I L"
type textarea "x"
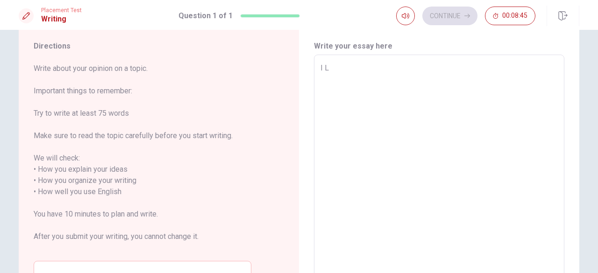
type textarea "I LL"
type textarea "x"
type textarea "I L"
type textarea "x"
type textarea "I Lo"
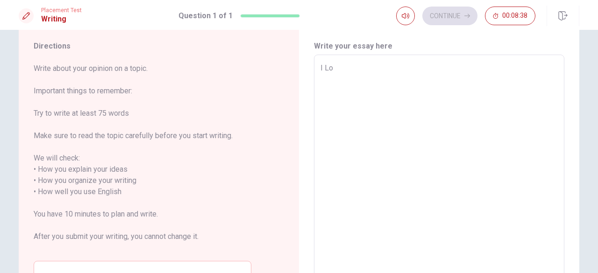
type textarea "x"
type textarea "I Lov"
type textarea "x"
type textarea "I Love"
type textarea "x"
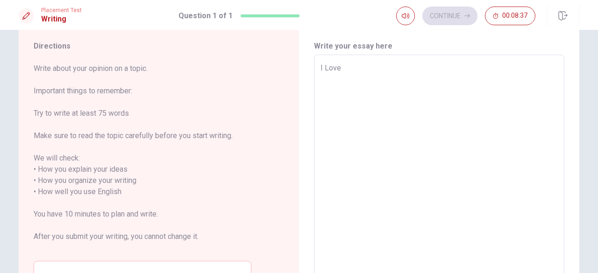
type textarea "I Love"
type textarea "x"
type textarea "I Love c"
type textarea "x"
type textarea "I Love ce"
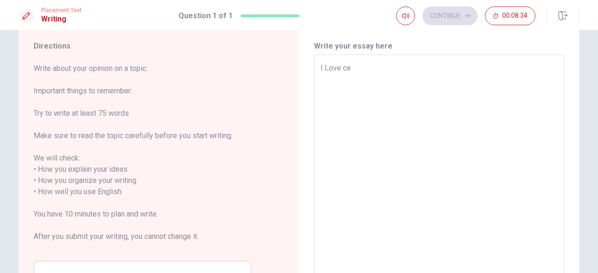
type textarea "x"
type textarea "I Love cel"
type textarea "x"
type textarea "I Love cele"
type textarea "x"
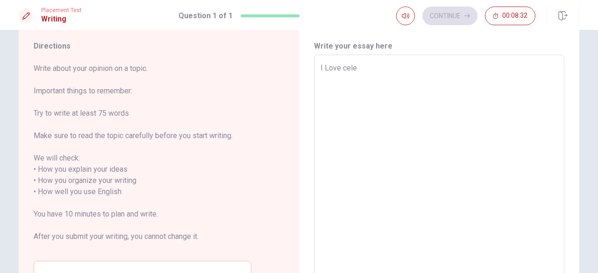
type textarea "I Love celeb"
type textarea "x"
type textarea "I Love celebe"
type textarea "x"
type textarea "I Love celeber"
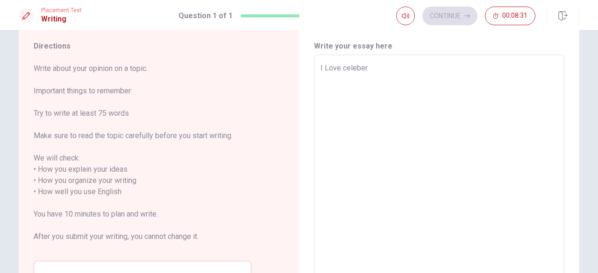
type textarea "x"
type textarea "I Love celebera"
type textarea "x"
type textarea "I Love celeberat"
type textarea "x"
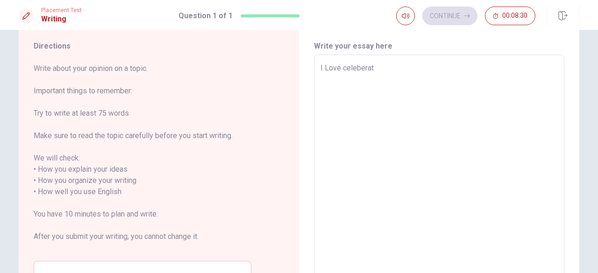
type textarea "I Love celeberatu"
type textarea "x"
type textarea "I Love celeberat"
type textarea "x"
type textarea "I Love celeberati"
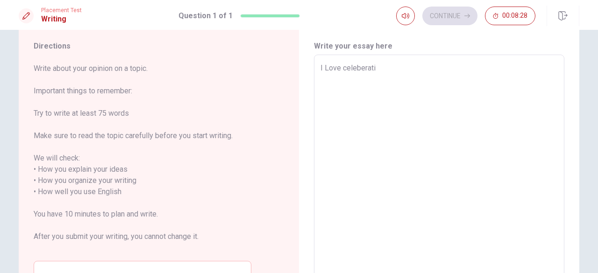
type textarea "x"
type textarea "I Love celeberatin"
type textarea "x"
type textarea "I Love celeberating"
type textarea "x"
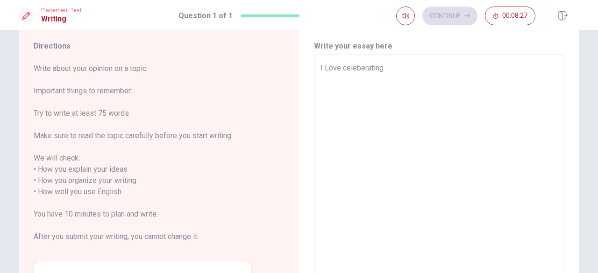
type textarea "I Love celeberating"
type textarea "x"
type textarea "I Love celeberating D"
type textarea "x"
type textarea "I Love celeberating Di9"
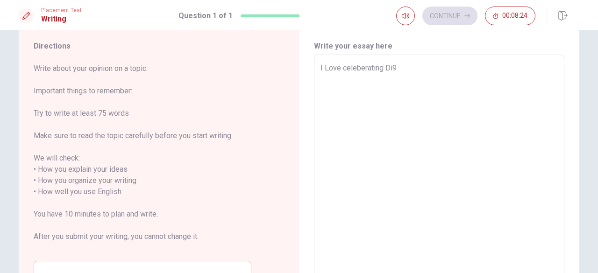
type textarea "x"
type textarea "I Love celeberating Di9w"
type textarea "x"
type textarea "I Love celeberating Di9wa"
type textarea "x"
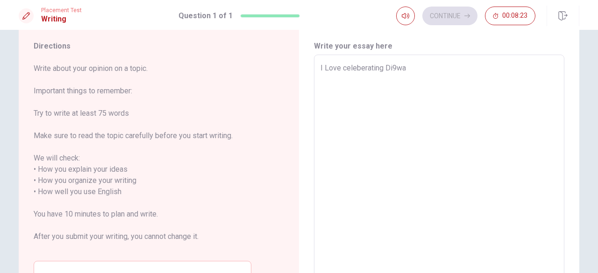
type textarea "I Love celeberating Di9wal"
type textarea "x"
type textarea "I Love celeberating Di9wali"
click at [395, 65] on textarea "I Love celeberating Di9wali" at bounding box center [438, 187] width 237 height 248
type textarea "x"
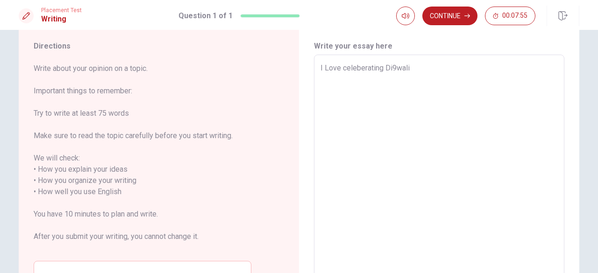
type textarea "I Love celeberating [DATE]"
type textarea "x"
type textarea "I Love celeberating Diwwali"
type textarea "x"
type textarea "I Love celeberating [DATE]"
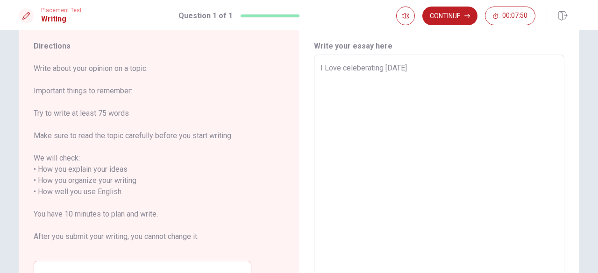
click at [425, 64] on textarea "I Love celeberating [DATE]" at bounding box center [438, 187] width 237 height 248
type textarea "x"
type textarea "I Love celeberating [DATE],"
type textarea "x"
type textarea "I Love celeberating [DATE],"
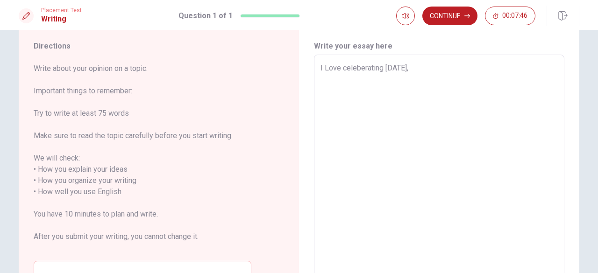
type textarea "x"
type textarea "I Love celeberating [DATE], t"
type textarea "x"
type textarea "I Love celeberating [DATE], th"
type textarea "x"
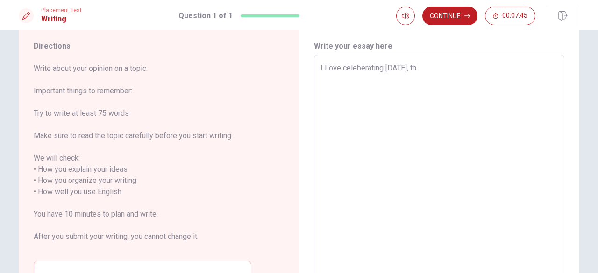
type textarea "I Love celeberating [DATE], the"
type textarea "x"
type textarea "I Love celeberating [DATE], the"
type textarea "x"
type textarea "I Love celeberating [DATE], the f"
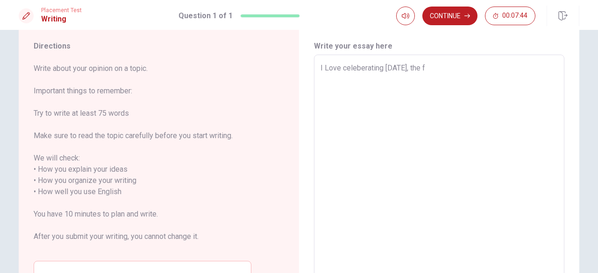
type textarea "x"
type textarea "I Love celeberating [DATE], the [DEMOGRAPHIC_DATA]"
type textarea "x"
type textarea "I Love celeberating [DATE], the fes"
type textarea "x"
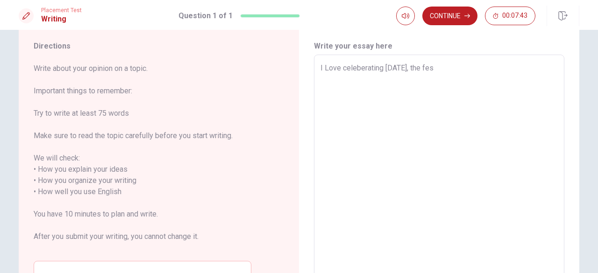
type textarea "I Love celeberating [DATE], the fest"
type textarea "x"
type textarea "I Love celeberating [DATE], the festi"
type textarea "x"
type textarea "I Love celeberating [DATE], the festiv"
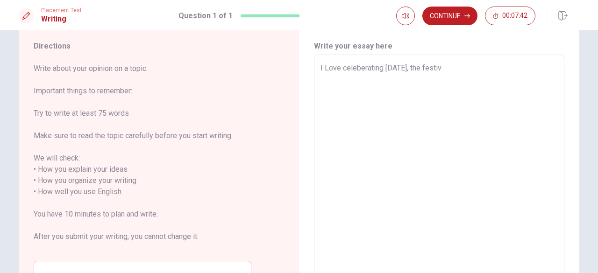
type textarea "x"
type textarea "I Love celeberating [DATE], the festiva"
type textarea "x"
type textarea "I Love celeberating [DATE], the festival"
type textarea "x"
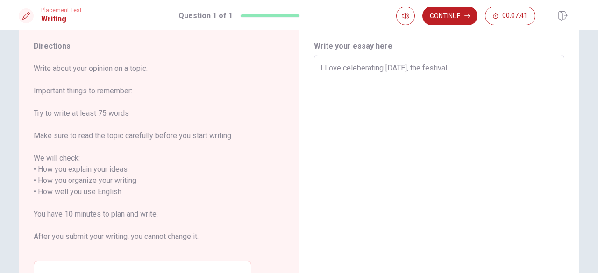
type textarea "I Love celeberating [DATE], the festival"
type textarea "x"
type textarea "I Love celeberating [DATE], the festival o"
type textarea "x"
type textarea "I Love celeberating [DATE], the festival of"
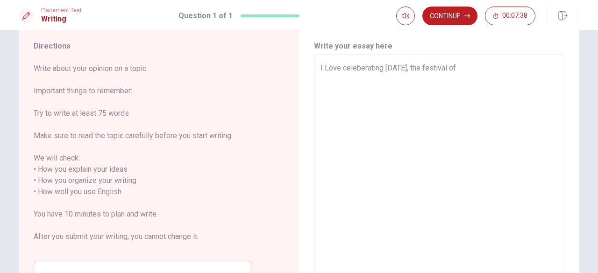
type textarea "x"
type textarea "I Love celeberating [DATE], the festival ofl"
type textarea "x"
type textarea "I Love celeberating [DATE], the festival ofli"
type textarea "x"
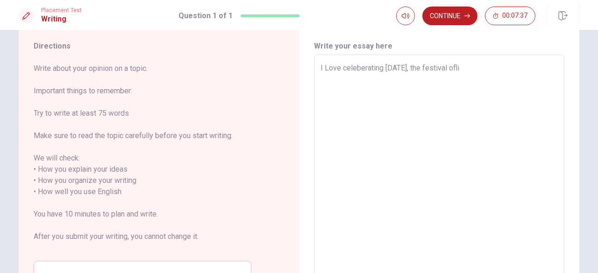
type textarea "I Love celeberating [DATE], the festival oflid"
type textarea "x"
type textarea "I Love celeberating [DATE], the festival ofli"
type textarea "x"
type textarea "I Love celeberating [DATE], the festival oflig"
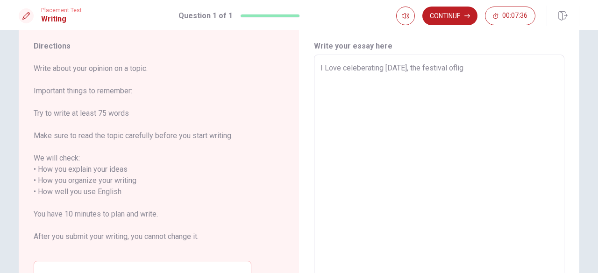
type textarea "x"
type textarea "I Love celeberating [DATE], the festival ofligh"
type textarea "x"
type textarea "I Love celeberating [DATE], the festival oflight"
type textarea "x"
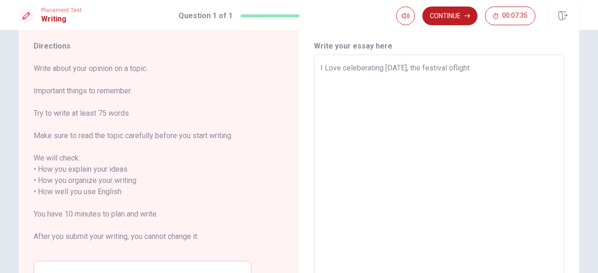
type textarea "I Love celeberating [DATE], the festival oflight"
click at [454, 65] on textarea "I Love celeberating [DATE], the festival oflight" at bounding box center [438, 187] width 237 height 248
click at [453, 65] on textarea "I Love celeberating [DATE], the festival oflight" at bounding box center [438, 187] width 237 height 248
type textarea "x"
type textarea "I Love celeberating [DATE], the festival of light"
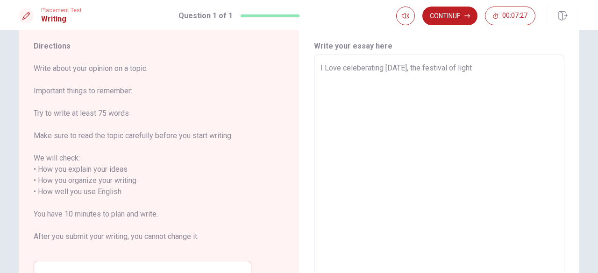
click at [495, 70] on textarea "I Love celeberating [DATE], the festival of light" at bounding box center [438, 187] width 237 height 248
type textarea "x"
type textarea "I Love celeberating [DATE], the festival of light ."
type textarea "x"
type textarea "I Love celeberating [DATE], the festival of light ."
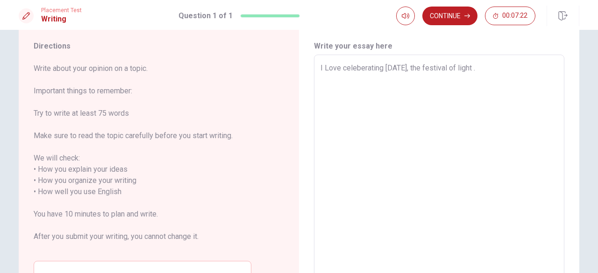
type textarea "x"
type textarea "I Love celeberating [DATE], the festival of light . i"
type textarea "x"
type textarea "I Love celeberating [DATE], the festival of light . it"
type textarea "x"
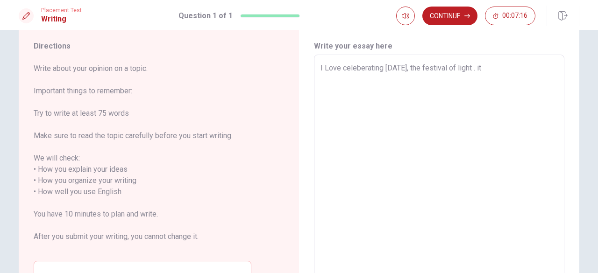
type textarea "I Love celeberating [DATE], the festival of light . it"
type textarea "x"
type textarea "I Love celeberating [DATE], the festival of light . it i"
type textarea "x"
type textarea "I Love celeberating [DATE], the festival of light . it is"
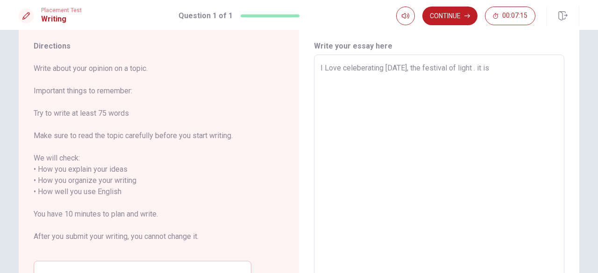
type textarea "x"
type textarea "I Love celeberating [DATE], the festival of light . it is"
type textarea "x"
type textarea "I Love celeberating [DATE], the festival of light . it is a"
type textarea "x"
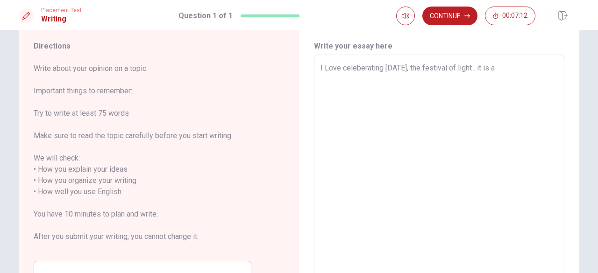
type textarea "I Love celeberating [DATE], the festival of light . it is a"
type textarea "x"
type textarea "I Love celeberating [DATE], the festival of light . it is a t"
type textarea "x"
type textarea "I Love celeberating [DATE], the festival of light . it is a ti"
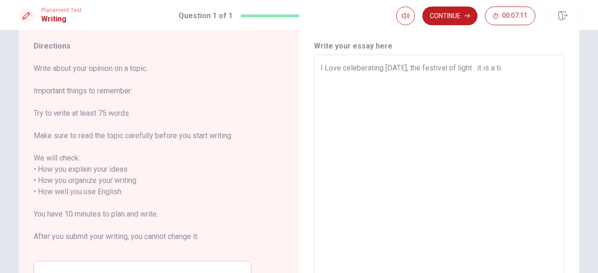
type textarea "x"
type textarea "I Love celeberating [DATE], the festival of light . it is a [PERSON_NAME]"
type textarea "x"
type textarea "I Love celeberating [DATE], the festival of light . it is a time"
type textarea "x"
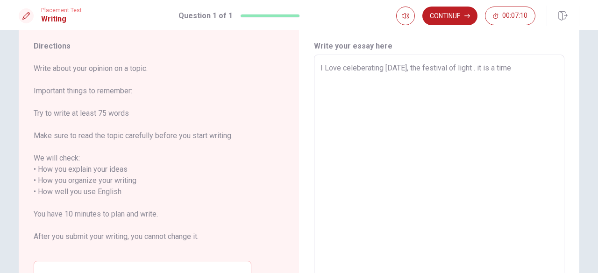
type textarea "I Love celeberating [DATE], the festival of light . it is a time"
type textarea "x"
type textarea "I Love celeberating [DATE], the festival of light . it is a time w"
type textarea "x"
type textarea "I Love celeberating [DATE], the festival of light . it is a time wh"
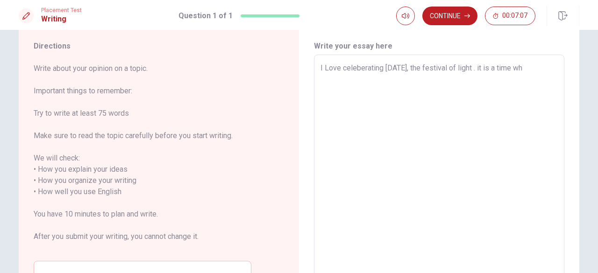
type textarea "x"
type textarea "I Love celeberating [DATE], the festival of light . it is a time whe"
type textarea "x"
type textarea "I Love celeberating [DATE], the festival of light . it is a time when"
type textarea "x"
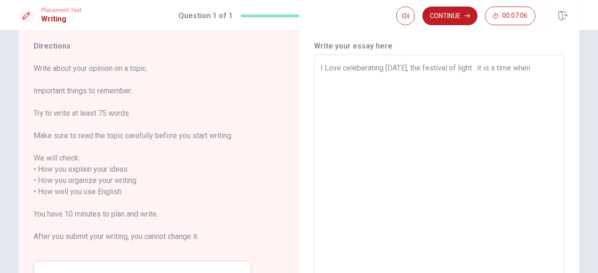
type textarea "I Love celeberating [DATE], the festival of light . it is a time when"
type textarea "x"
type textarea "I Love celeberating [DATE], the festival of light . it is a time when f"
type textarea "x"
type textarea "I Love celeberating [DATE], the festival of light . it is a time when fa"
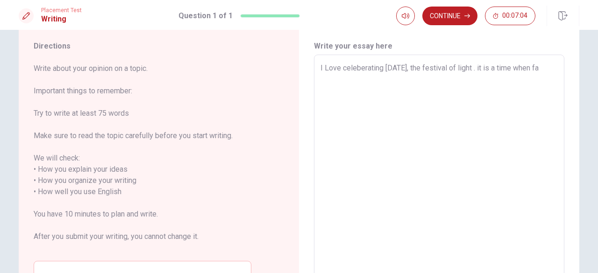
type textarea "x"
type textarea "I Love celeberating [DATE], the festival of light . it is a time when fam"
type textarea "x"
type textarea "I Love celeberating [DATE], the festival of light . it is a time when fami"
type textarea "x"
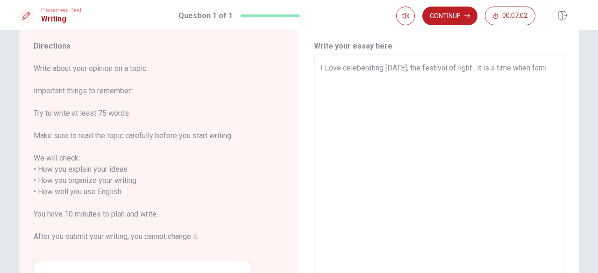
type textarea "I Love celeberating [DATE], the festival of light . it is a time when famil"
type textarea "x"
type textarea "I Love celeberating [DATE], the festival of light . it is a time when famili"
type textarea "x"
type textarea "I Love celeberating [DATE], the festival of light . it is a time when familie"
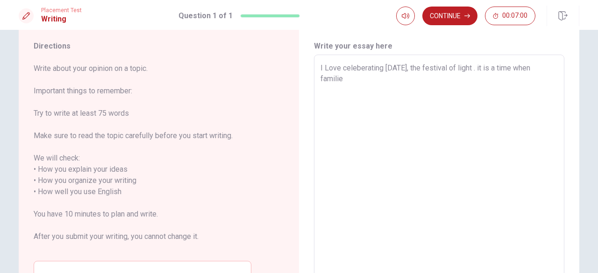
type textarea "x"
type textarea "I Love celeberating [DATE], the festival of light . it is a time when families"
type textarea "x"
type textarea "I Love celeberating [DATE], the festival of light . it is a time when families"
type textarea "x"
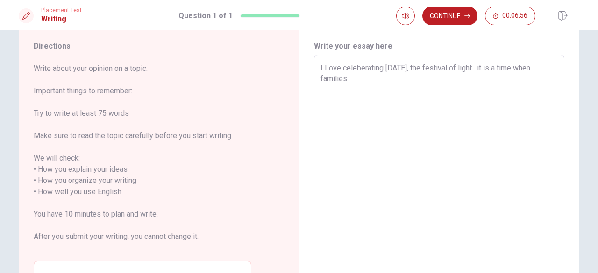
type textarea "I Love celeberating [DATE], the festival of light . it is a time when families c"
type textarea "x"
type textarea "I Love celeberating [DATE], the festival of light . it is a time when families …"
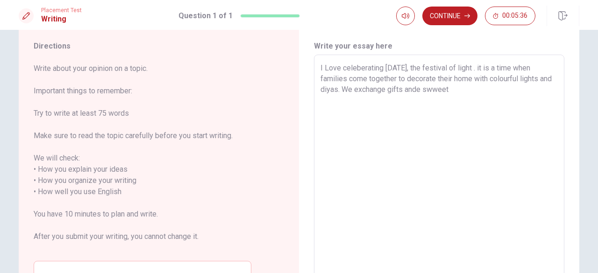
click at [448, 86] on textarea "I Love celeberating [DATE], the festival of light . it is a time when families …" at bounding box center [438, 187] width 237 height 248
click at [471, 95] on textarea "I Love celeberating [DATE], the festival of light . it is a time when families …" at bounding box center [438, 187] width 237 height 248
click at [439, 100] on textarea "I Love celeberating [DATE], the festival of light . it is a time when families …" at bounding box center [438, 187] width 237 height 248
click at [470, 105] on textarea "I Love celeberating [DATE], the festival of light . it is a time when families …" at bounding box center [438, 187] width 237 height 248
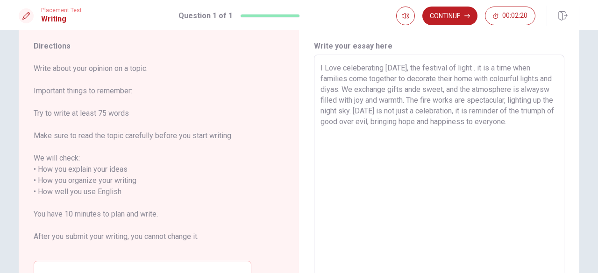
click at [366, 69] on textarea "I Love celeberating [DATE], the festival of light . it is a time when families …" at bounding box center [438, 187] width 237 height 248
click at [363, 68] on textarea "I Love celeberating [DATE], the festival of light . it is a time when families …" at bounding box center [438, 187] width 237 height 248
click at [418, 100] on textarea "I Love celebrating [DATE], the festival of light . it is a time when families c…" at bounding box center [438, 187] width 237 height 248
click at [447, 16] on button "Continue" at bounding box center [449, 16] width 55 height 19
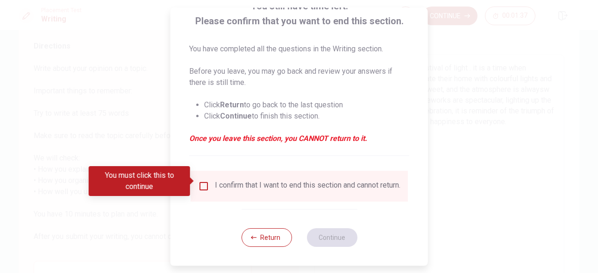
scroll to position [74, 0]
click at [204, 181] on input "You must click this to continue" at bounding box center [203, 186] width 11 height 11
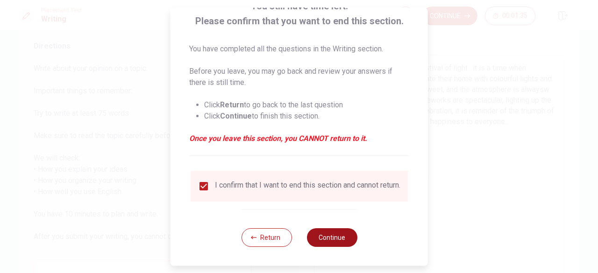
click at [342, 245] on button "Continue" at bounding box center [331, 237] width 50 height 19
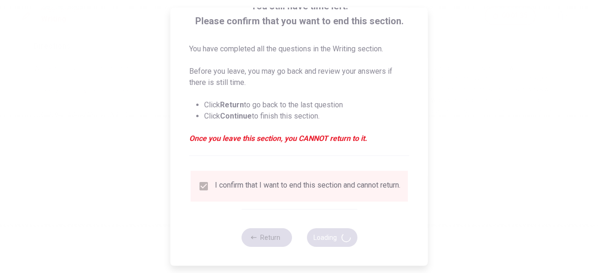
scroll to position [0, 0]
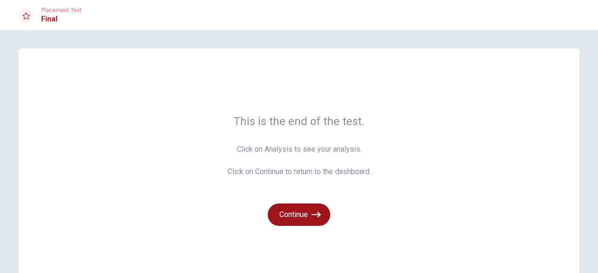
click at [312, 214] on icon "button" at bounding box center [315, 215] width 9 height 6
